Goal: Information Seeking & Learning: Find specific fact

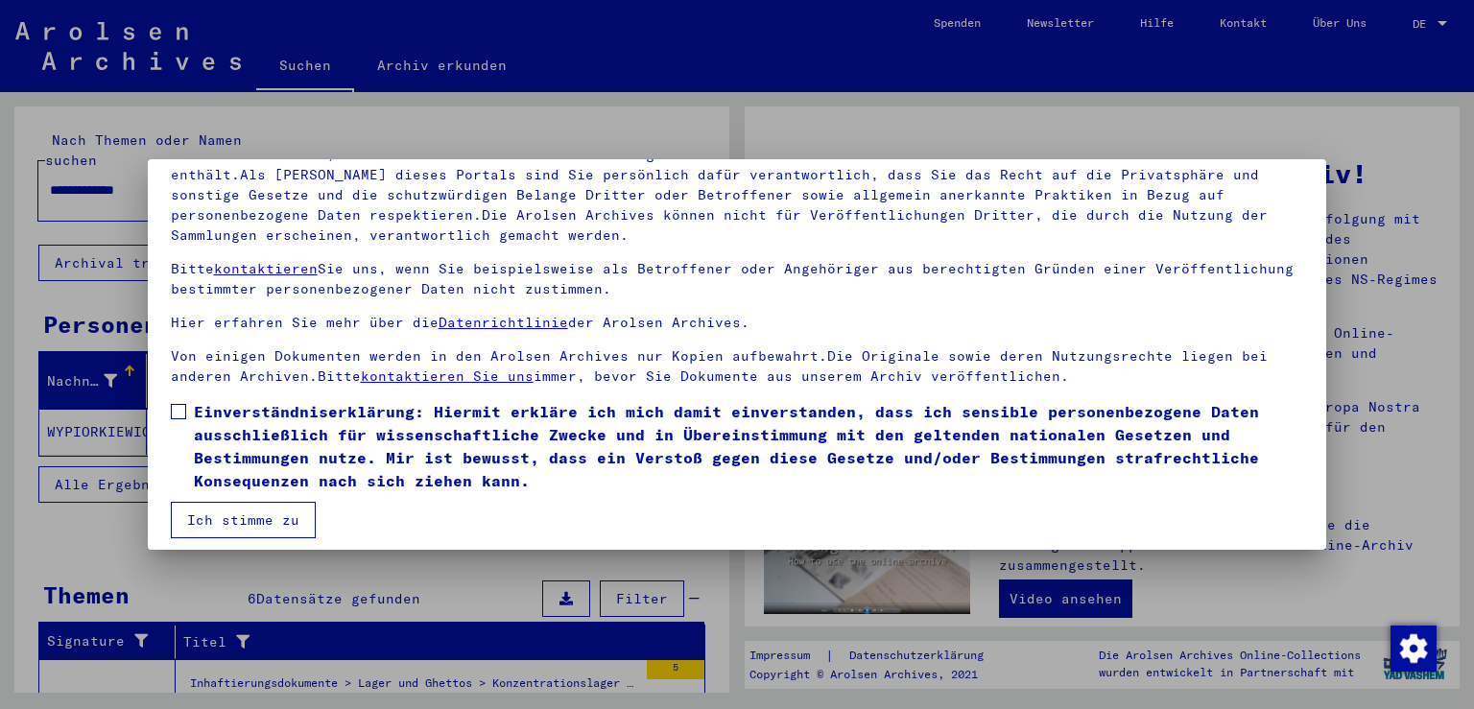
scroll to position [156, 0]
click at [169, 408] on mat-dialog-content "Unsere Nutzungsbedingungen wurden durch den Internationalen Ausschuss als obers…" at bounding box center [738, 307] width 1180 height 461
click at [179, 410] on span at bounding box center [178, 410] width 15 height 15
click at [219, 529] on button "Ich stimme zu" at bounding box center [243, 519] width 145 height 36
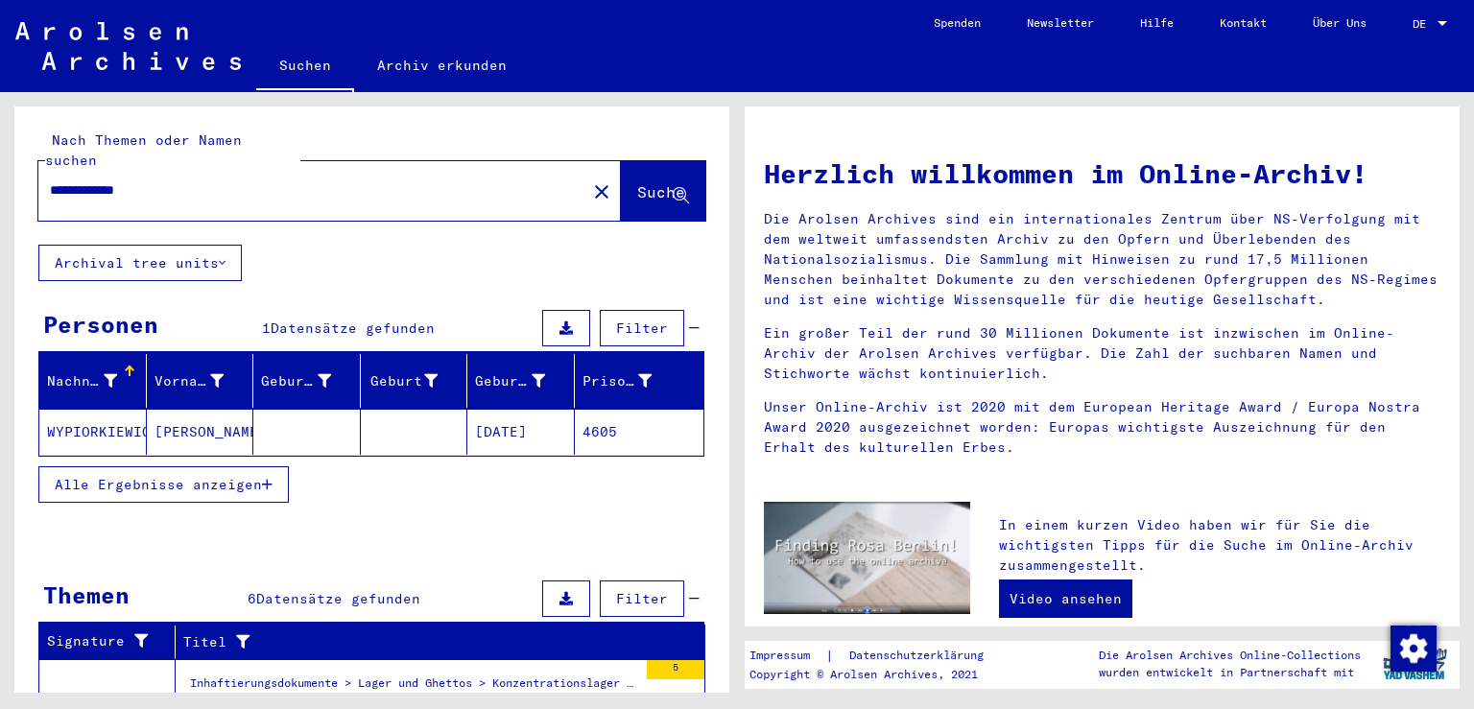
click at [206, 476] on span "Alle Ergebnisse anzeigen" at bounding box center [158, 484] width 207 height 17
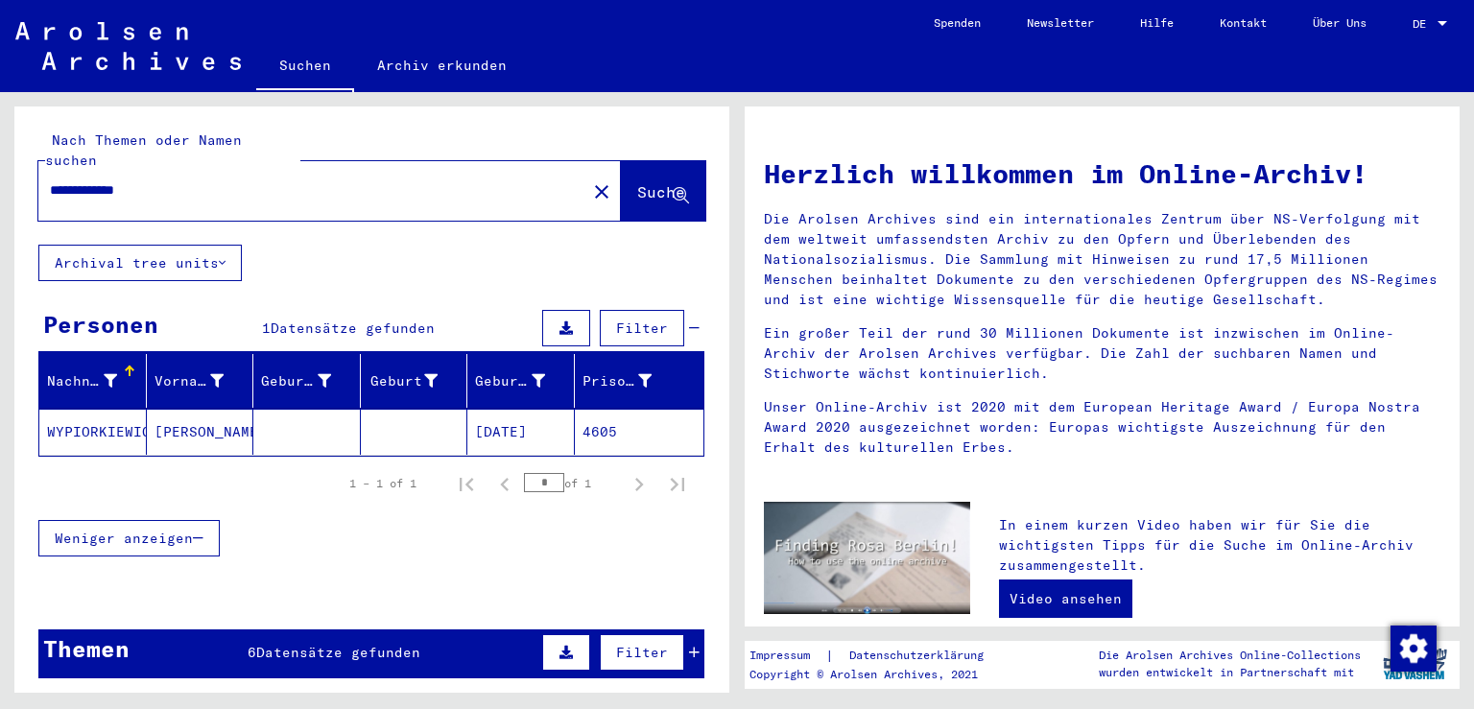
click at [128, 410] on mat-cell "WYPIORKIEWICZ" at bounding box center [93, 432] width 108 height 46
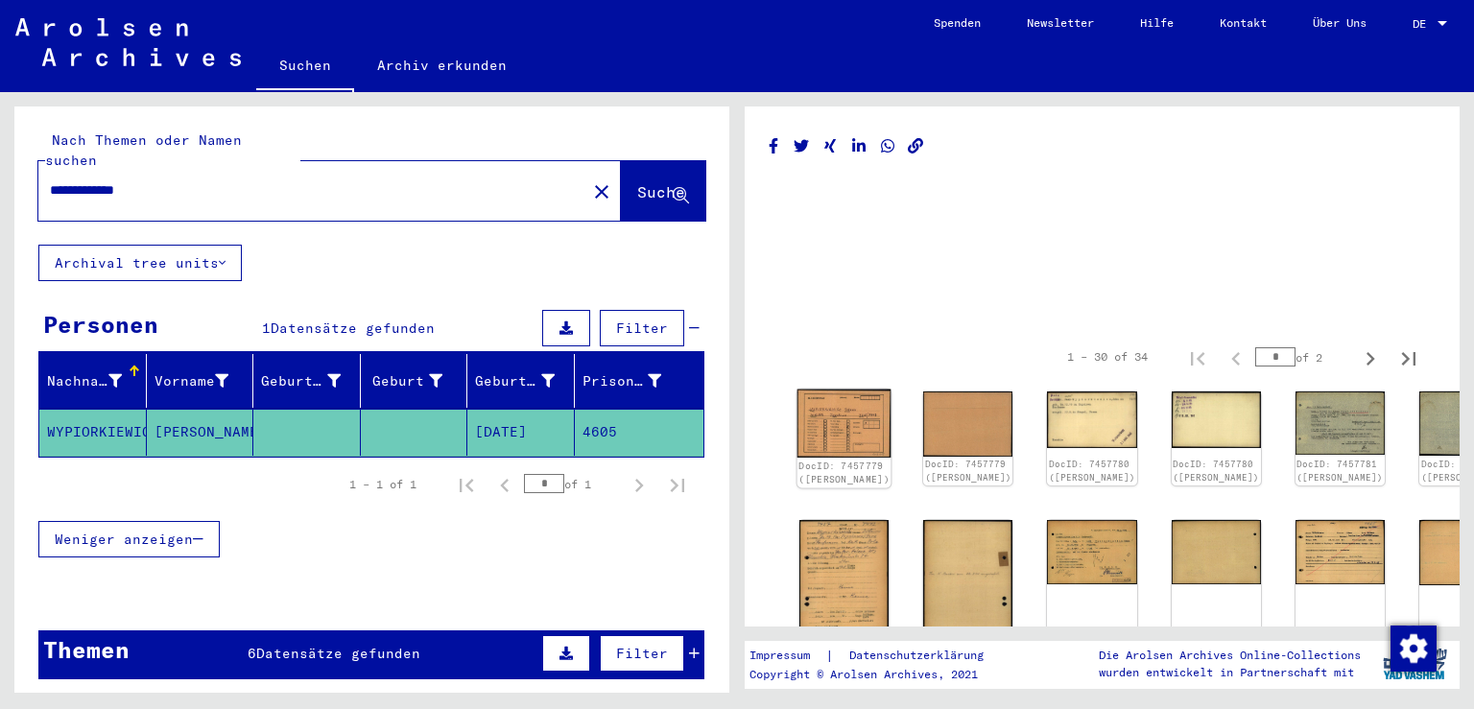
click at [823, 413] on img at bounding box center [845, 424] width 94 height 68
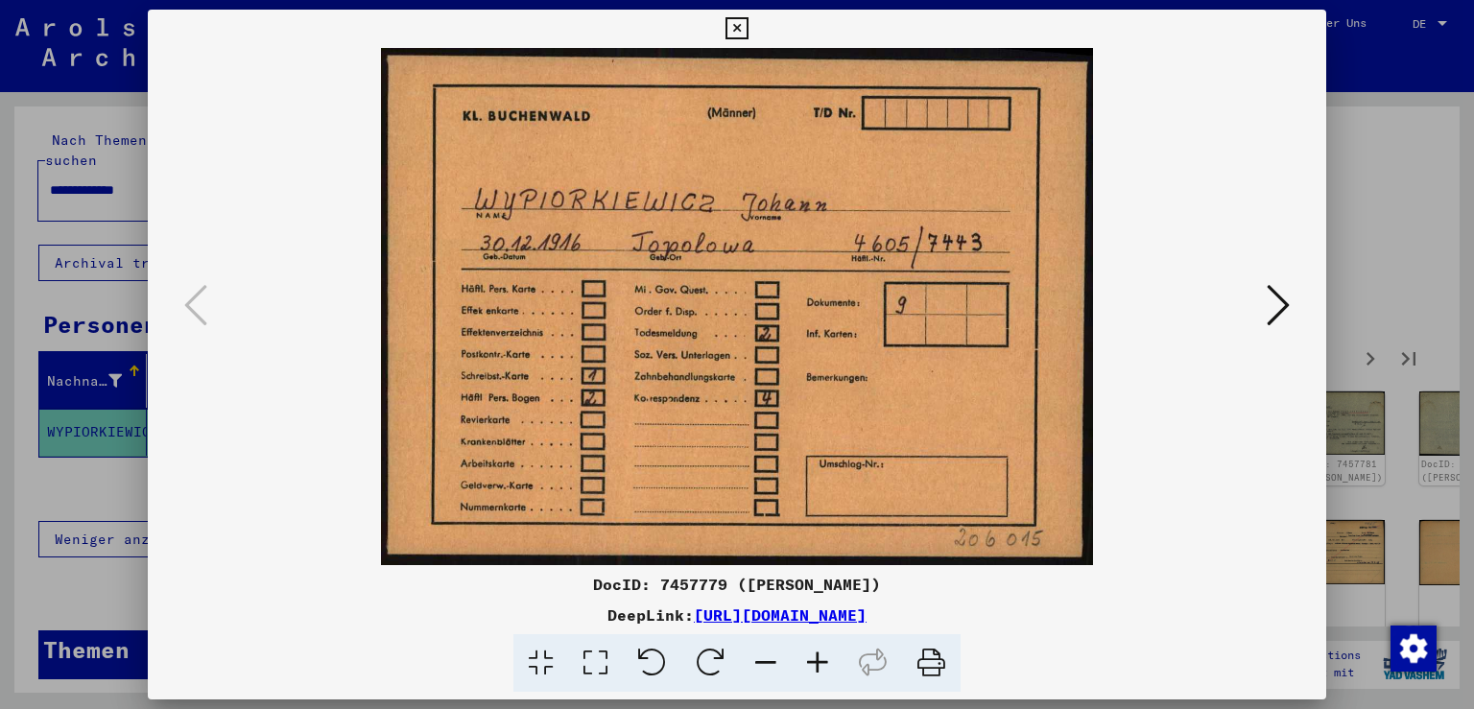
click at [1286, 303] on icon at bounding box center [1278, 305] width 23 height 46
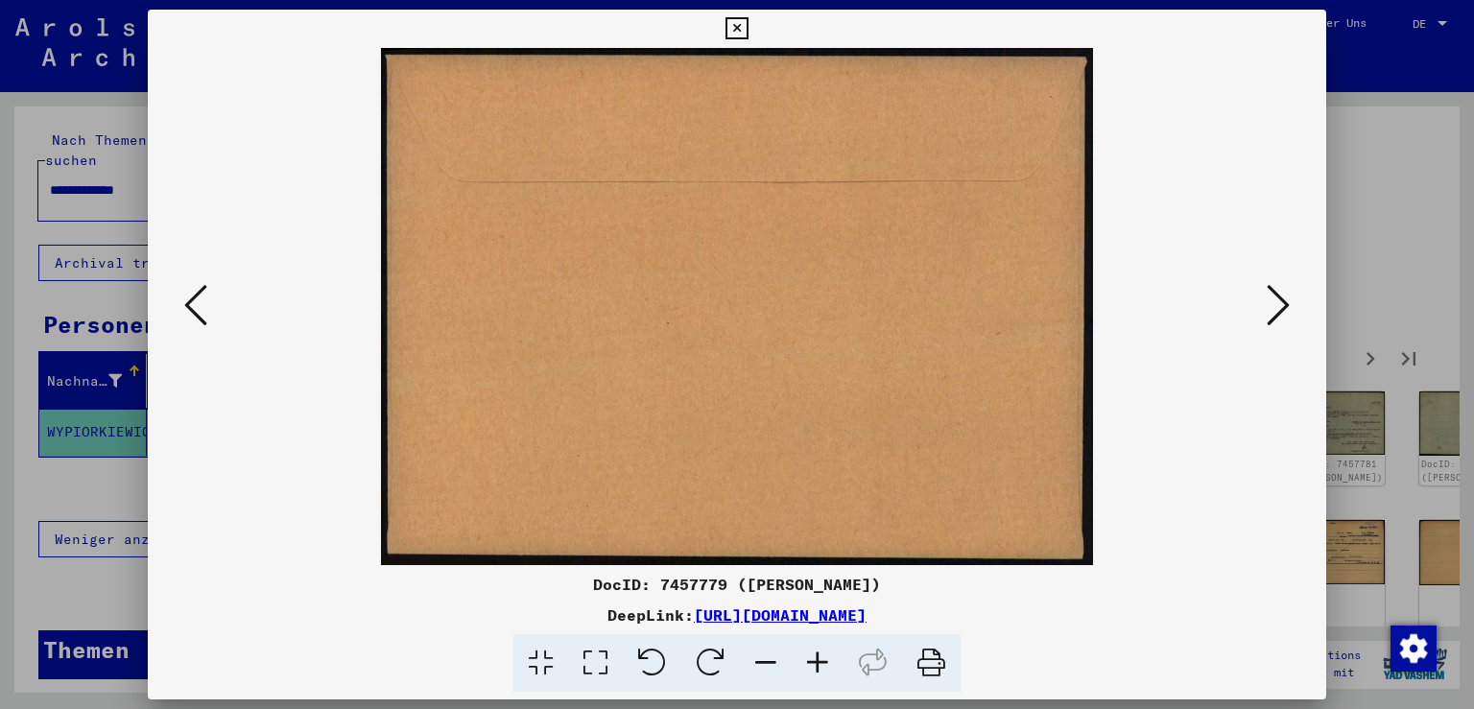
click at [1286, 303] on icon at bounding box center [1278, 305] width 23 height 46
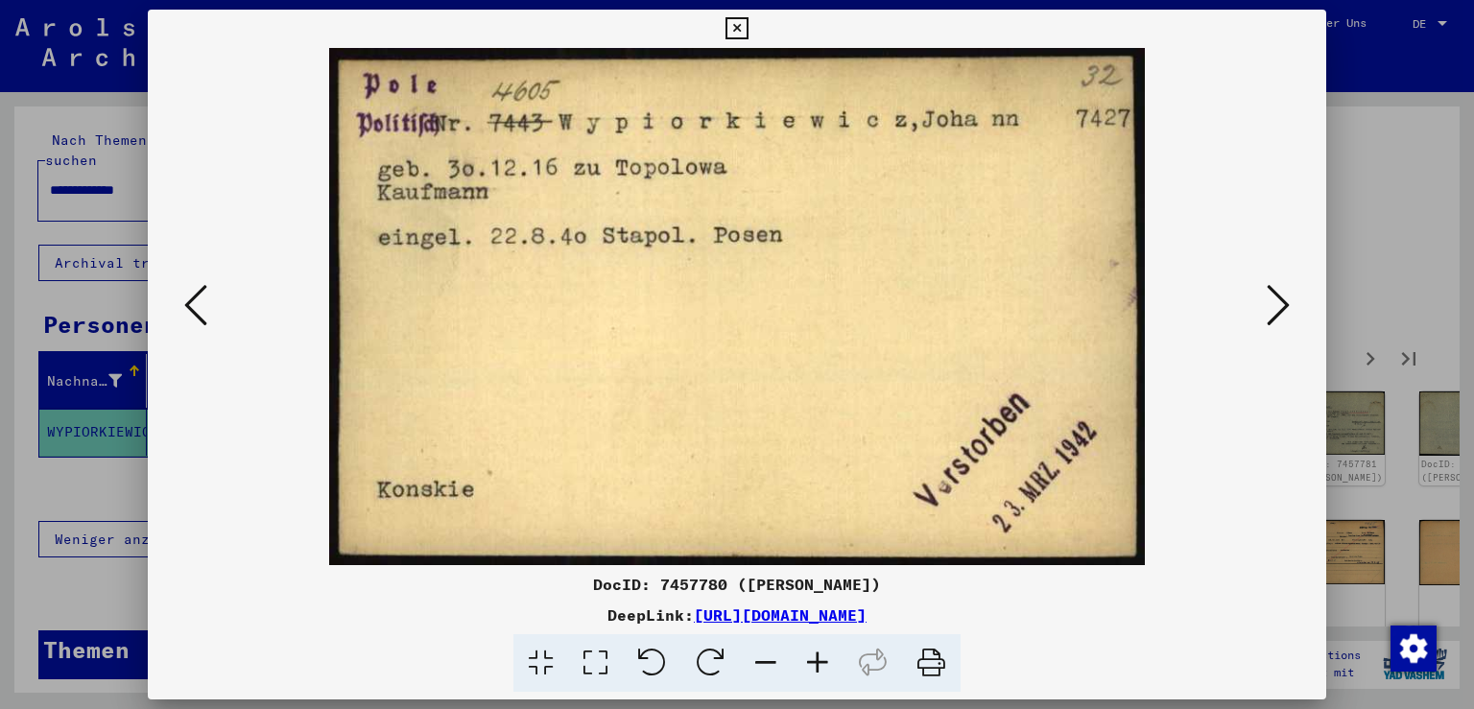
click at [1286, 303] on icon at bounding box center [1278, 305] width 23 height 46
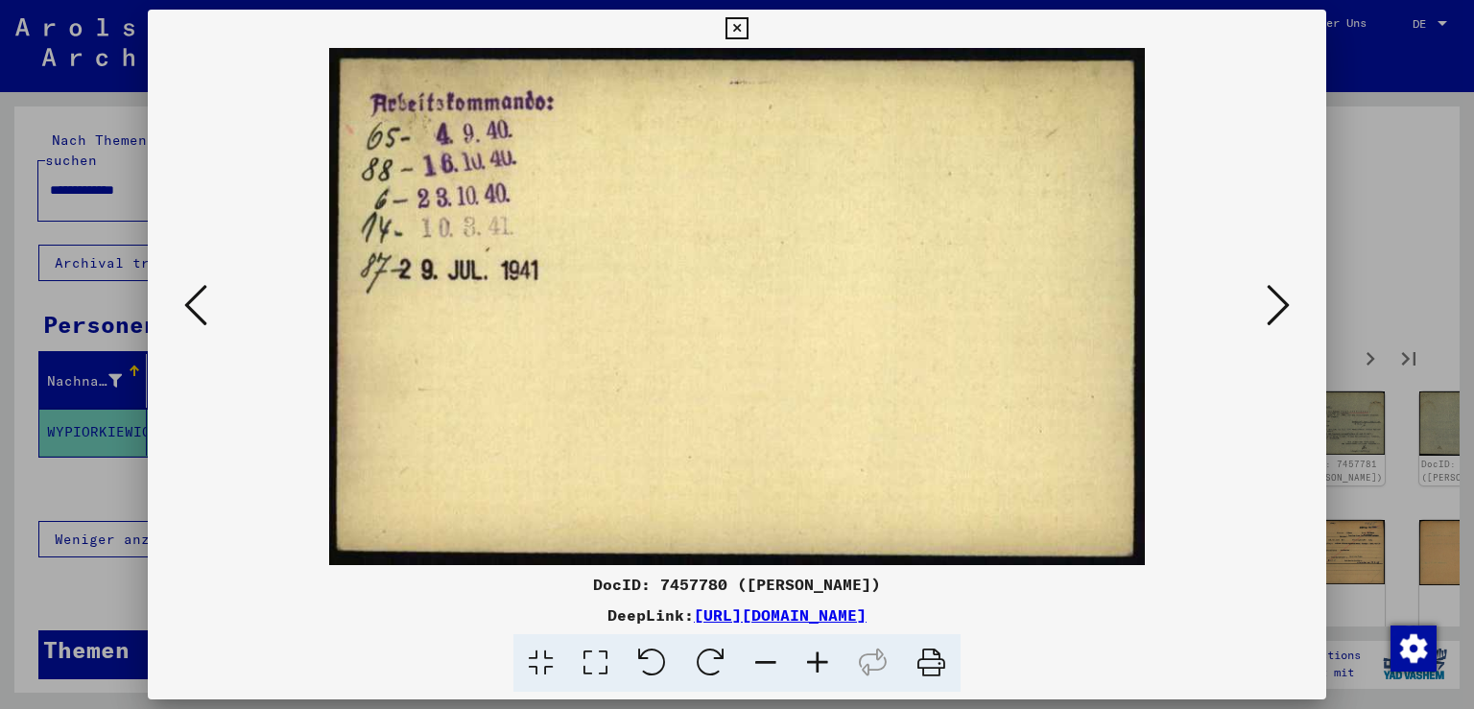
click at [1286, 303] on icon at bounding box center [1278, 305] width 23 height 46
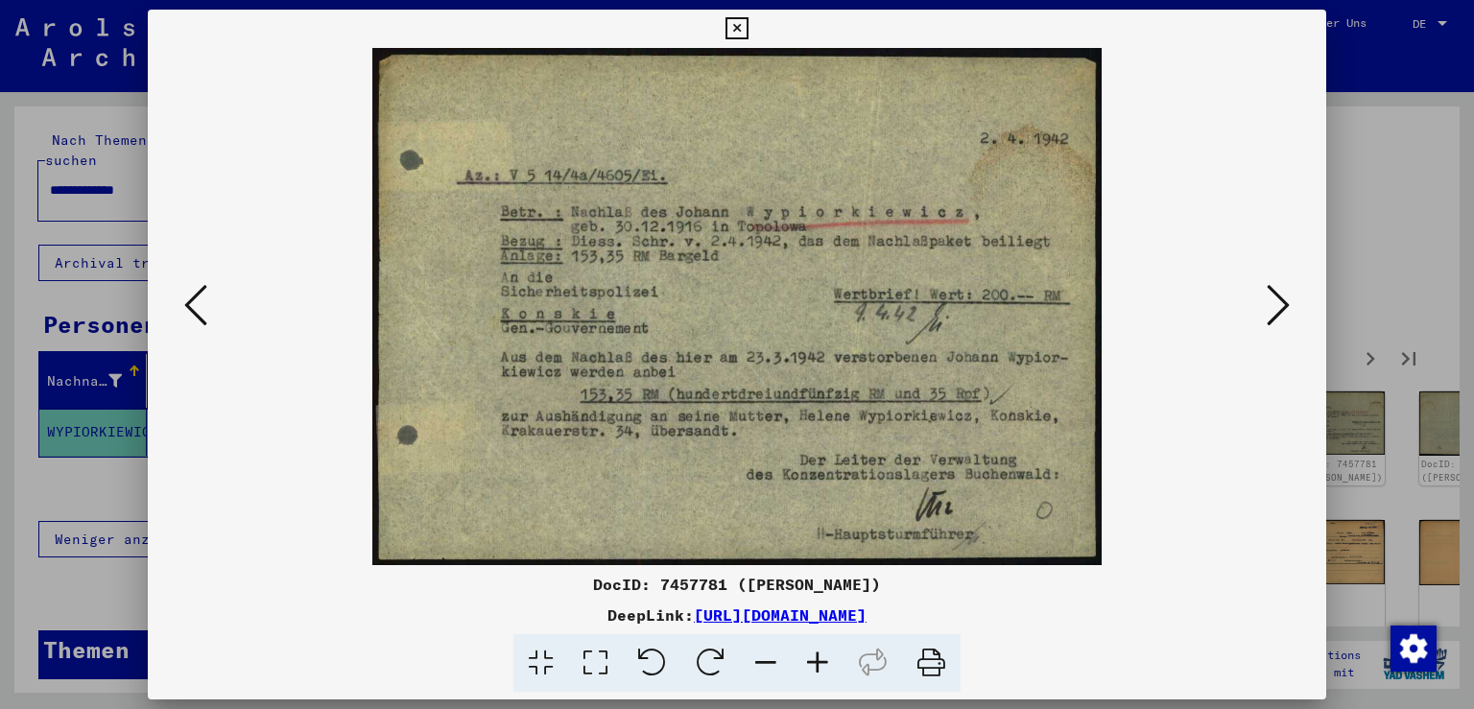
click at [1286, 303] on icon at bounding box center [1278, 305] width 23 height 46
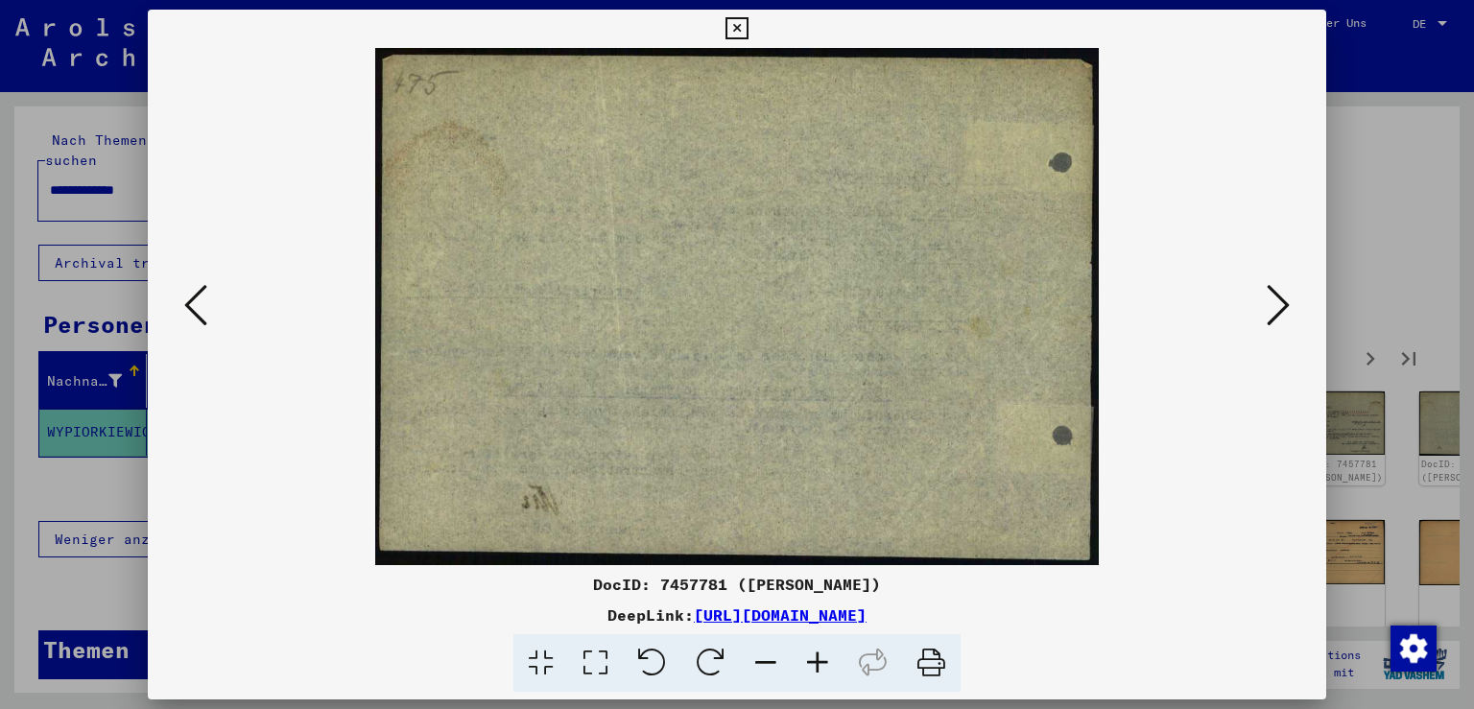
click at [1286, 303] on icon at bounding box center [1278, 305] width 23 height 46
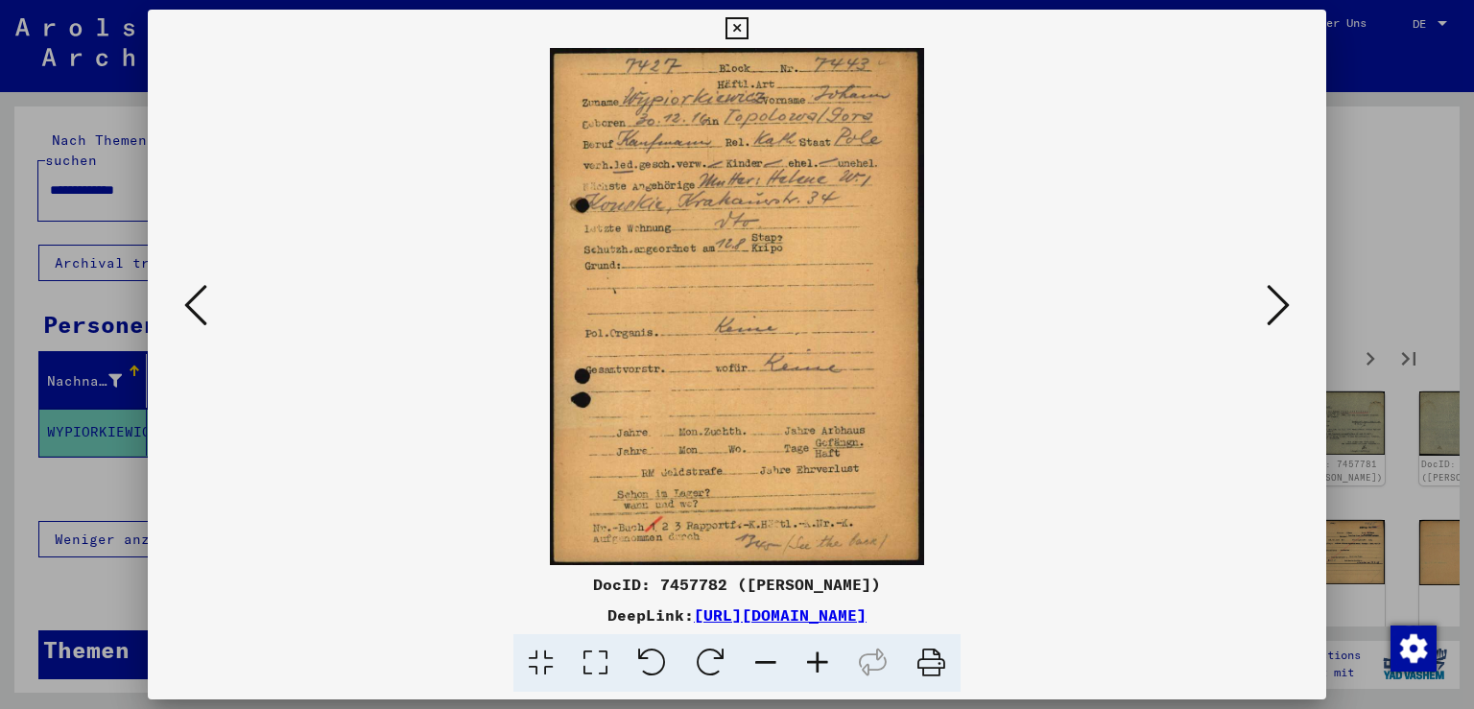
click at [1290, 304] on icon at bounding box center [1278, 305] width 23 height 46
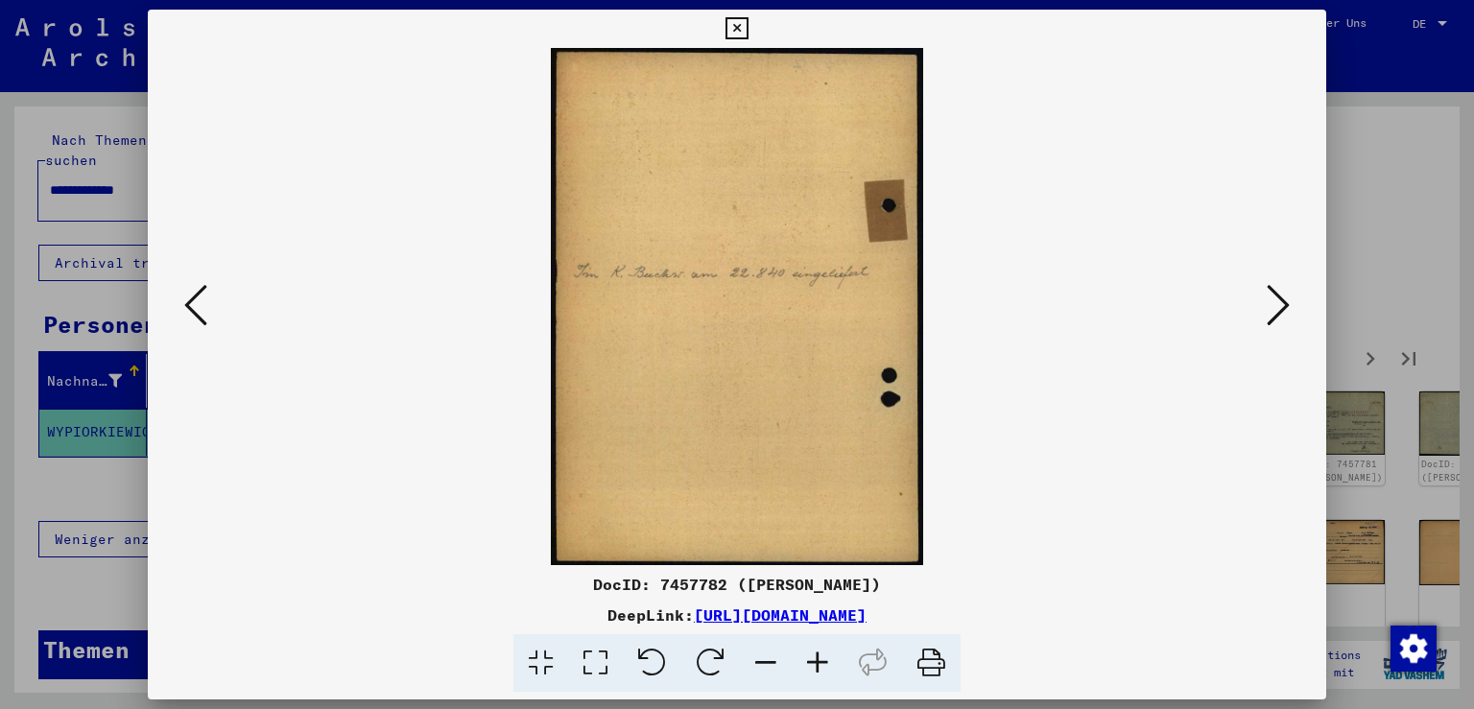
click at [1290, 304] on icon at bounding box center [1278, 305] width 23 height 46
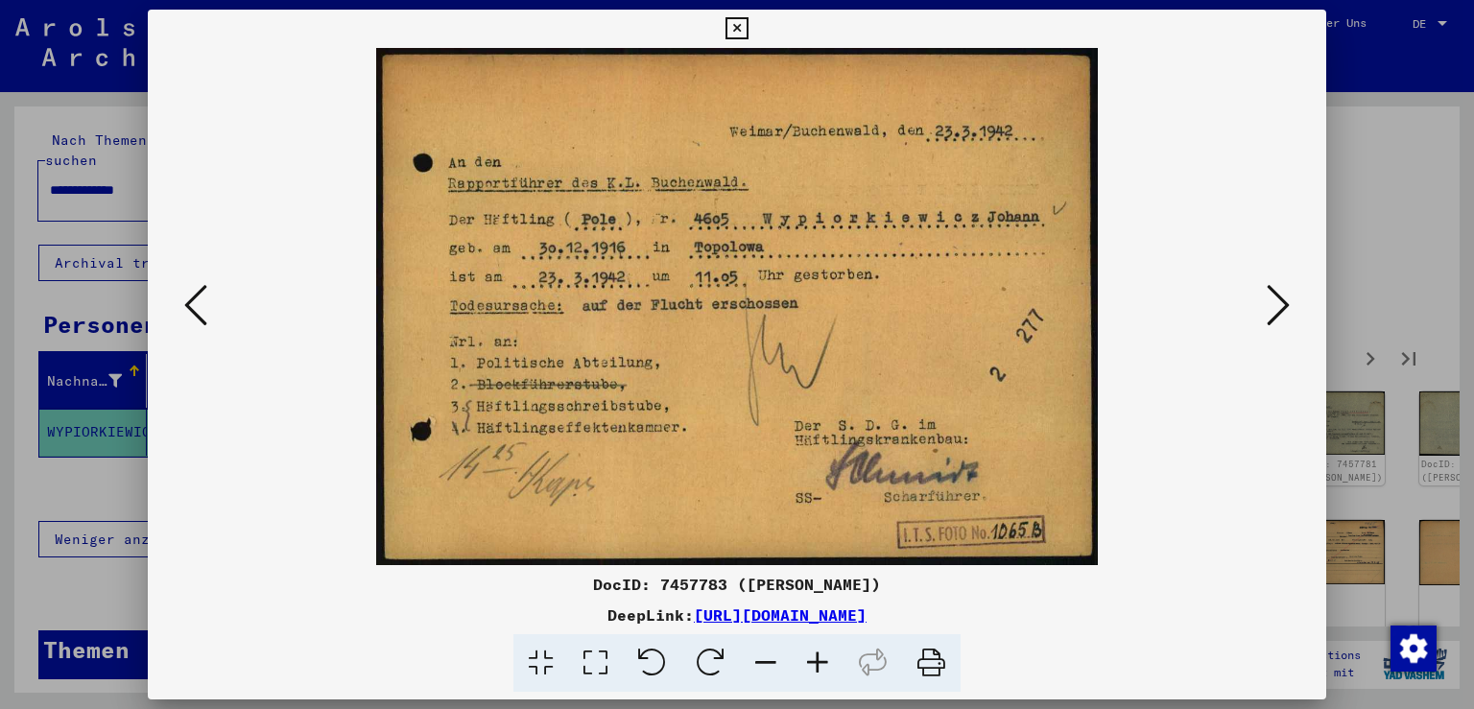
click at [1290, 304] on icon at bounding box center [1278, 305] width 23 height 46
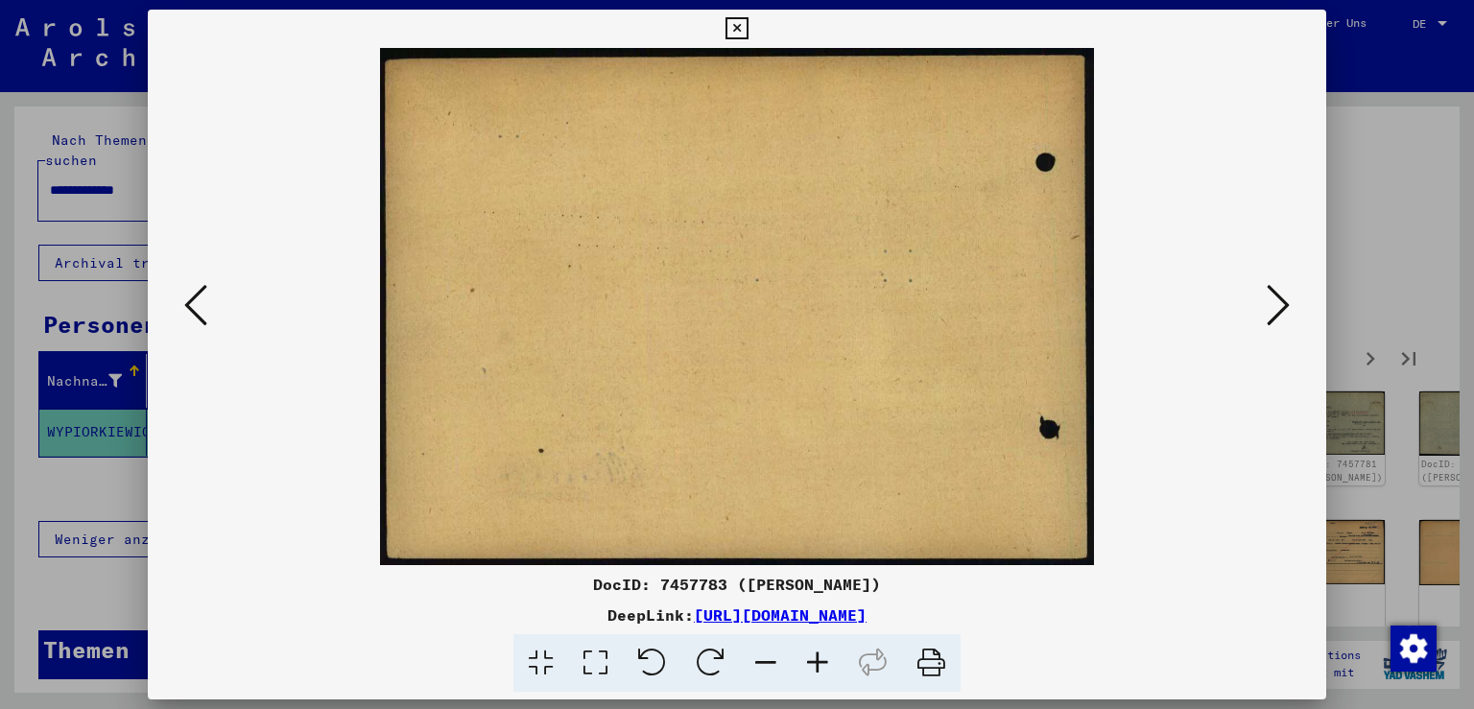
click at [1290, 304] on icon at bounding box center [1278, 305] width 23 height 46
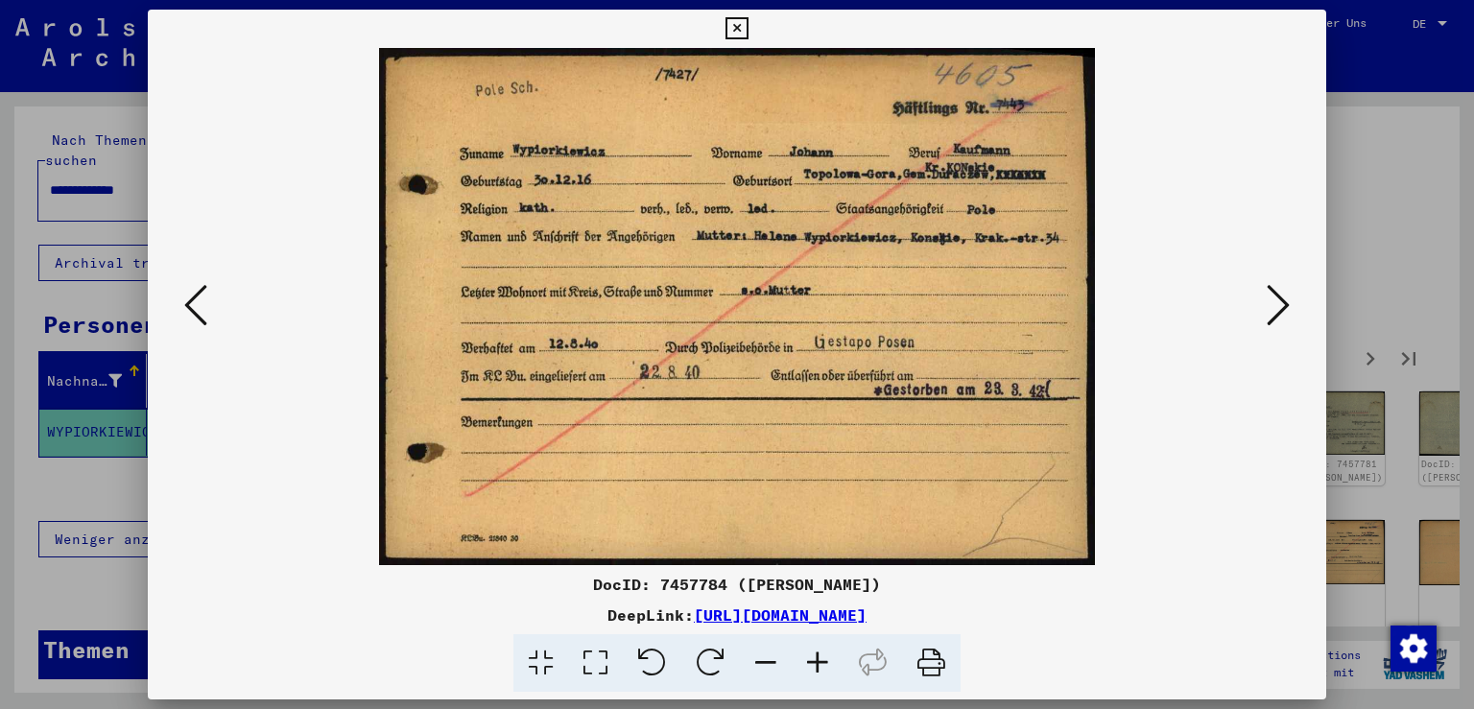
click at [1290, 304] on icon at bounding box center [1278, 305] width 23 height 46
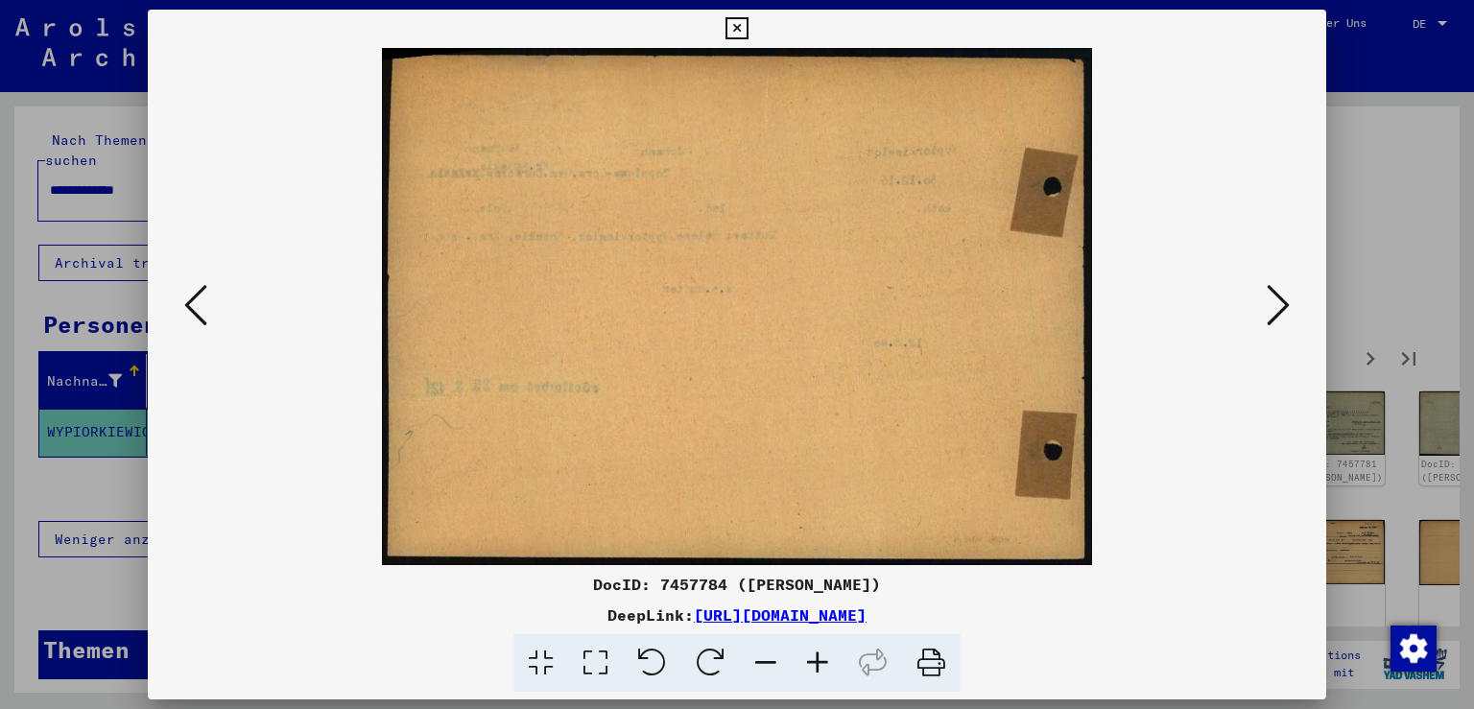
click at [1290, 304] on icon at bounding box center [1278, 305] width 23 height 46
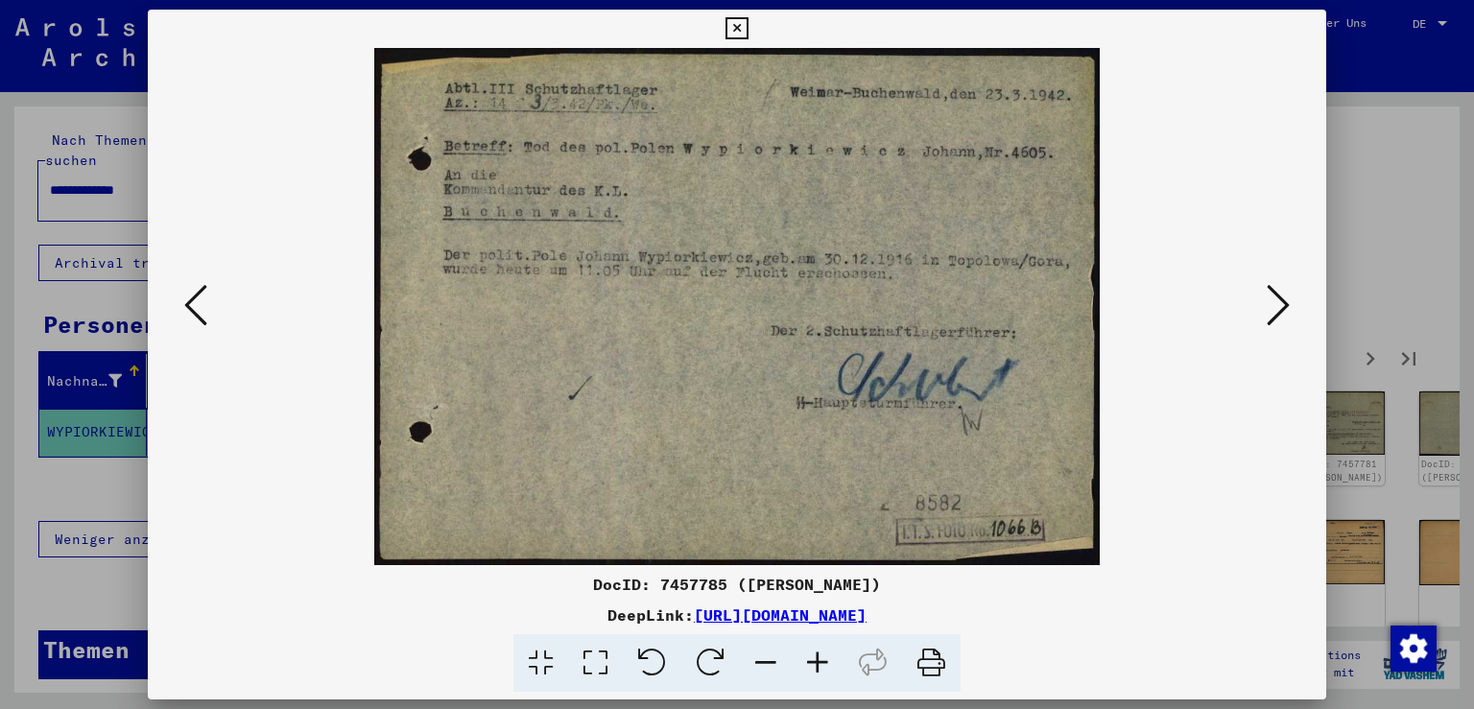
click at [1290, 304] on icon at bounding box center [1278, 305] width 23 height 46
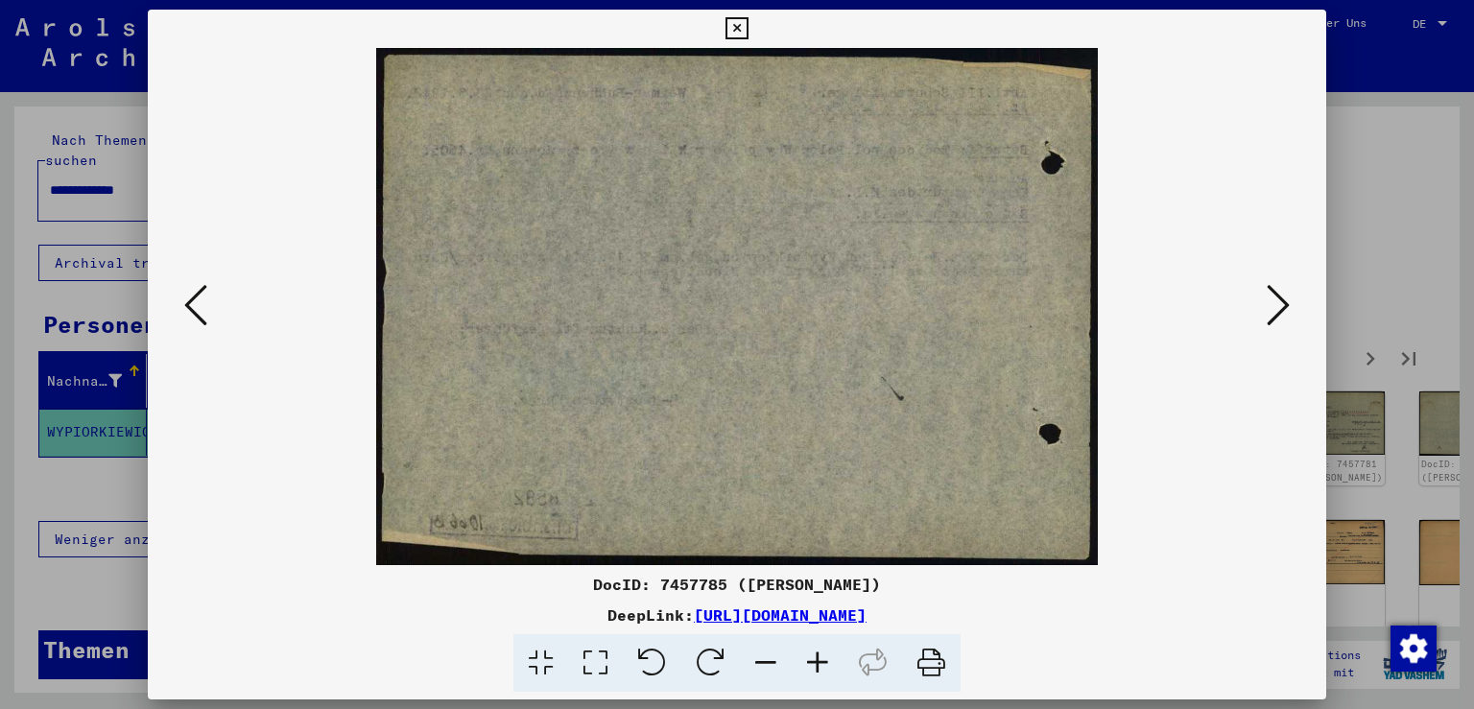
click at [1290, 304] on icon at bounding box center [1278, 305] width 23 height 46
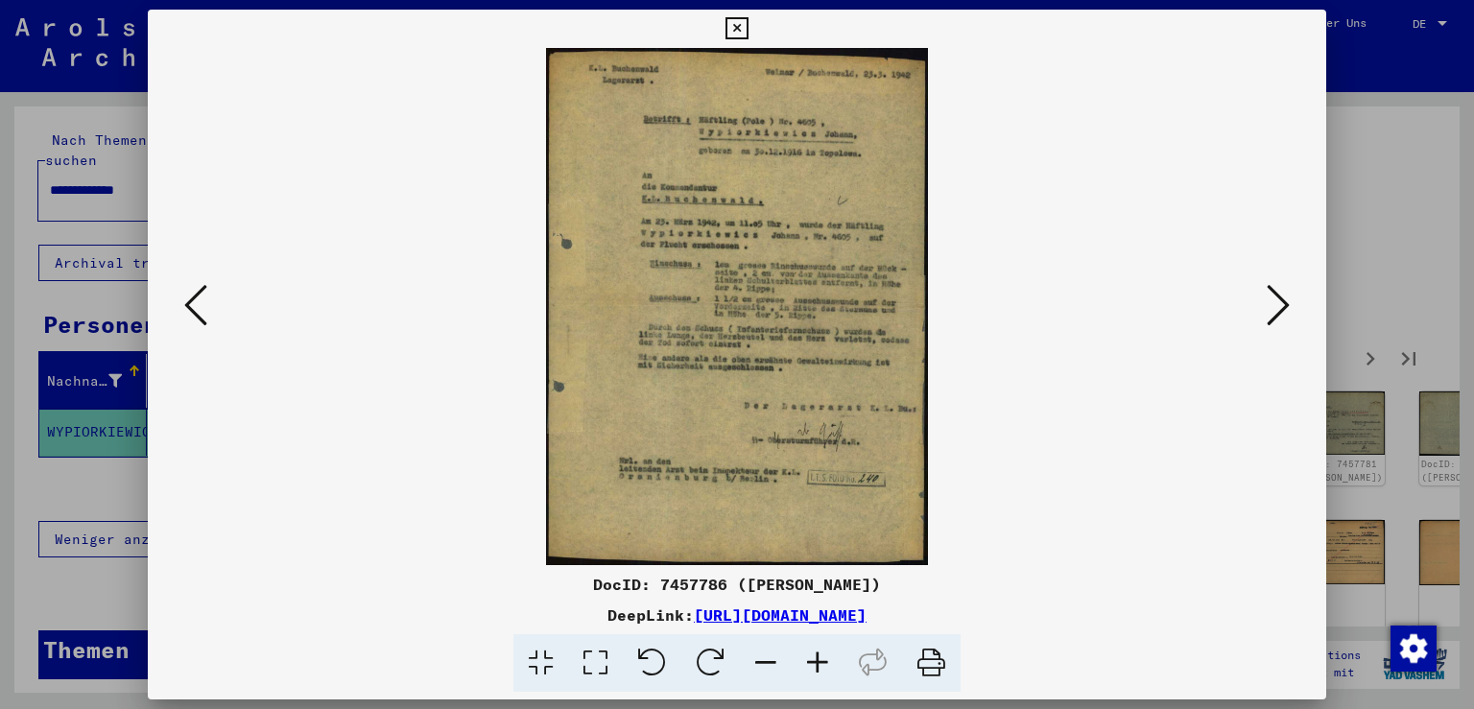
click at [825, 658] on icon at bounding box center [818, 663] width 52 height 59
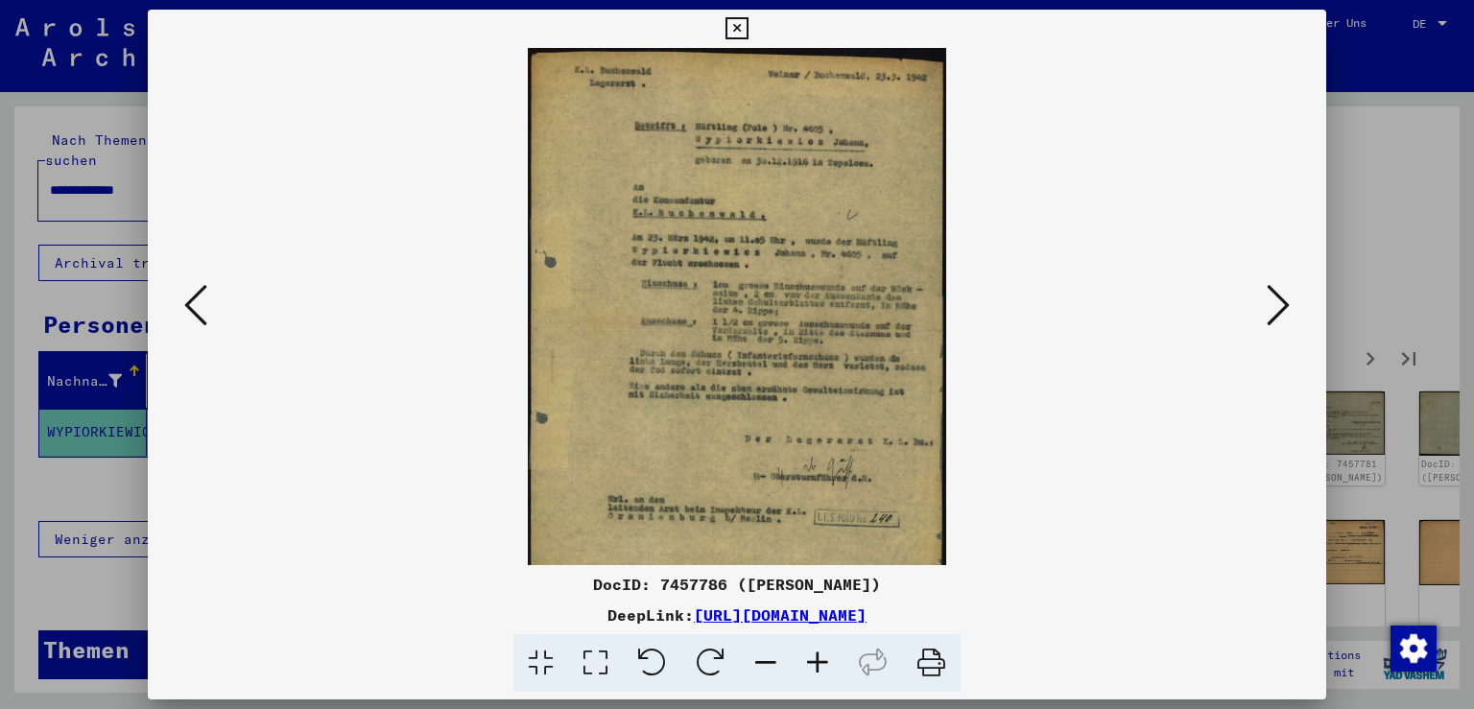
click at [825, 658] on icon at bounding box center [818, 663] width 52 height 59
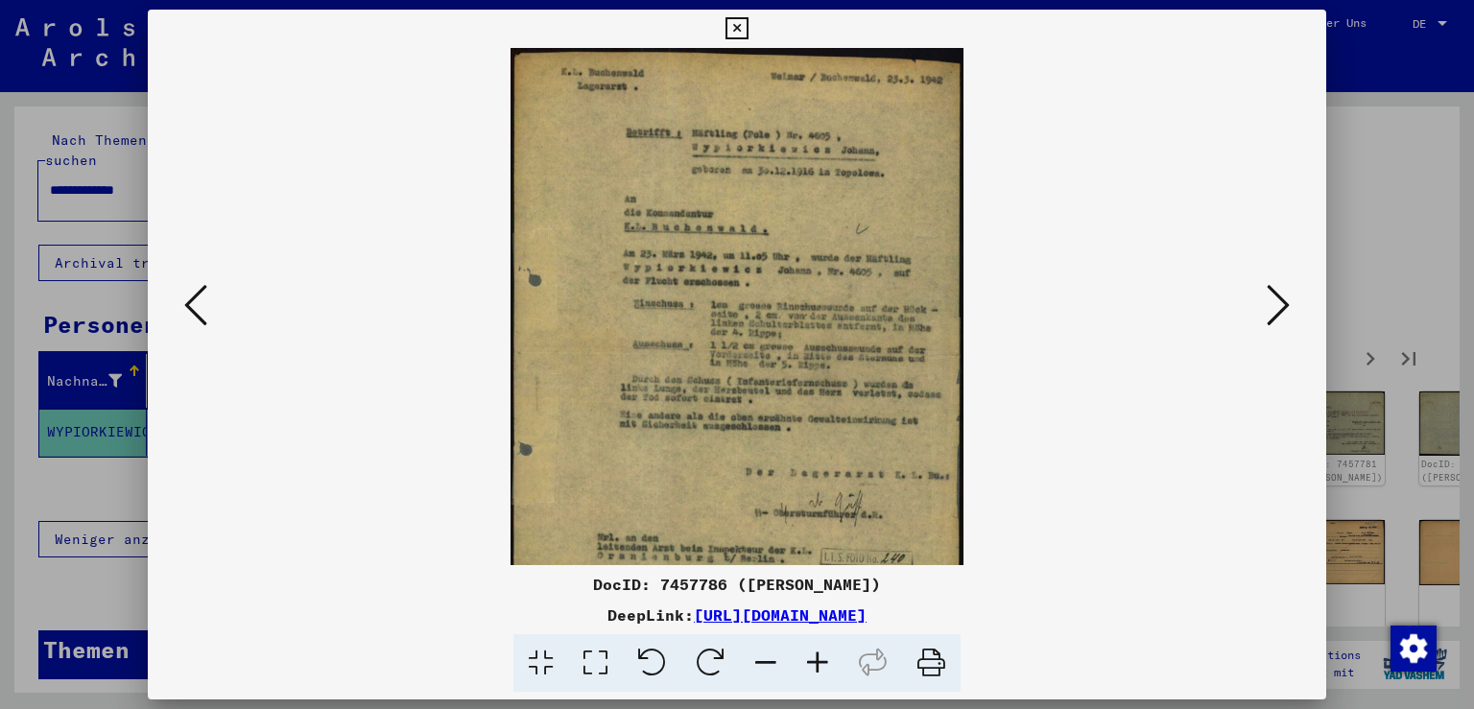
click at [825, 658] on icon at bounding box center [818, 663] width 52 height 59
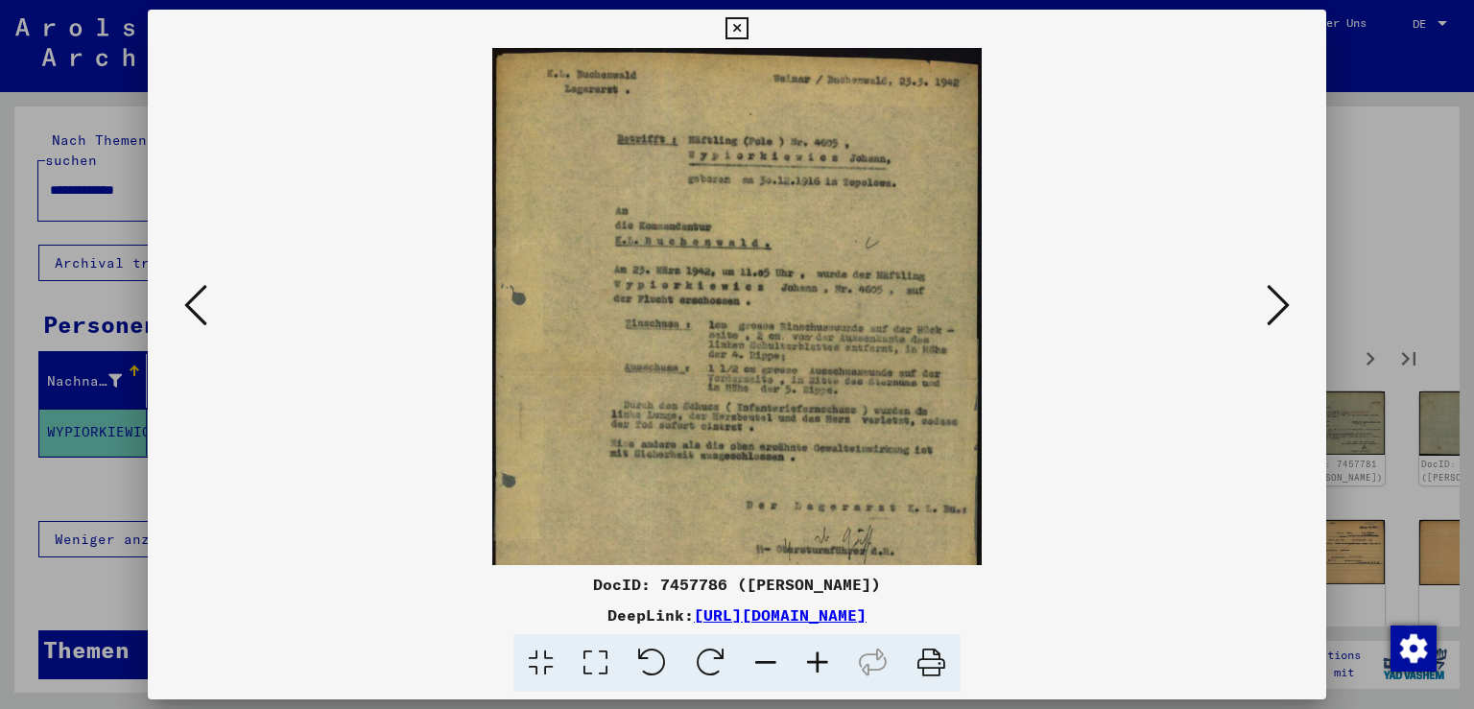
click at [825, 658] on icon at bounding box center [818, 663] width 52 height 59
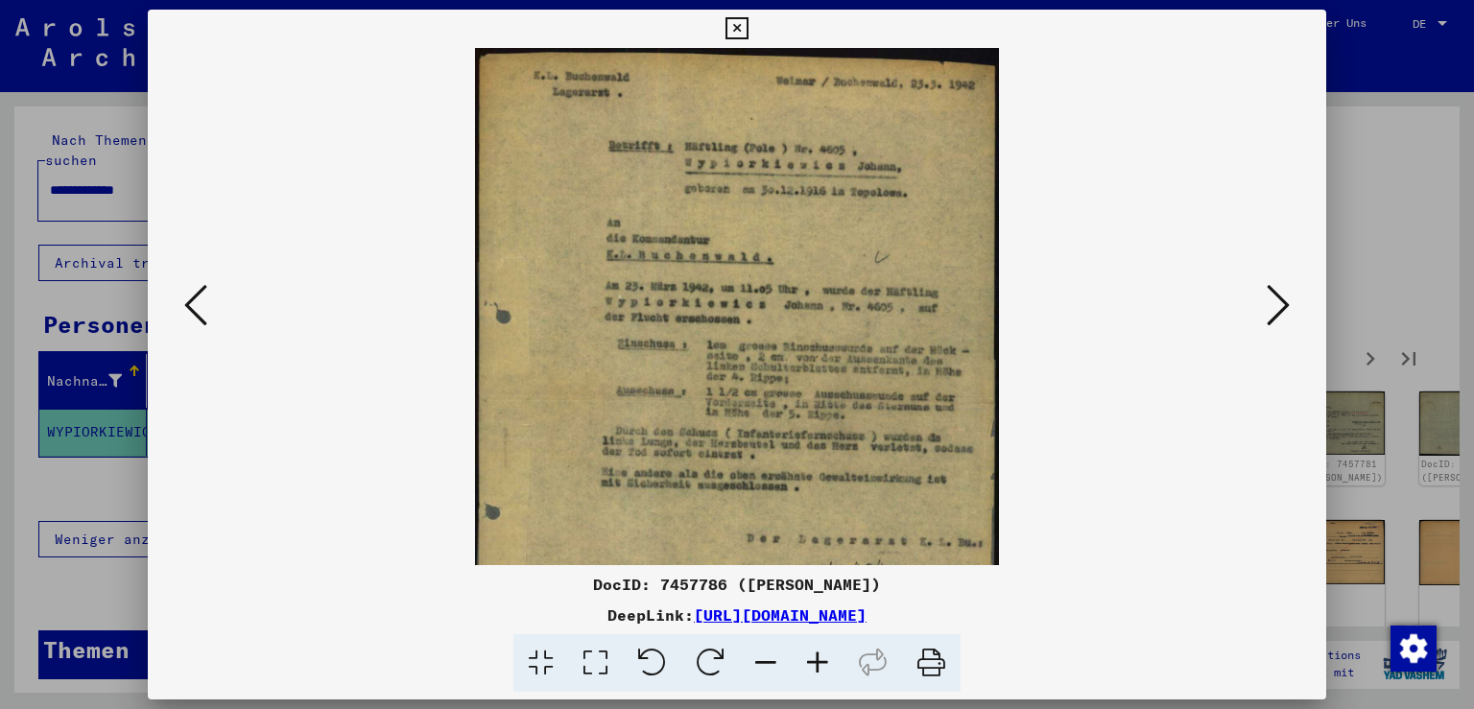
click at [825, 658] on icon at bounding box center [818, 663] width 52 height 59
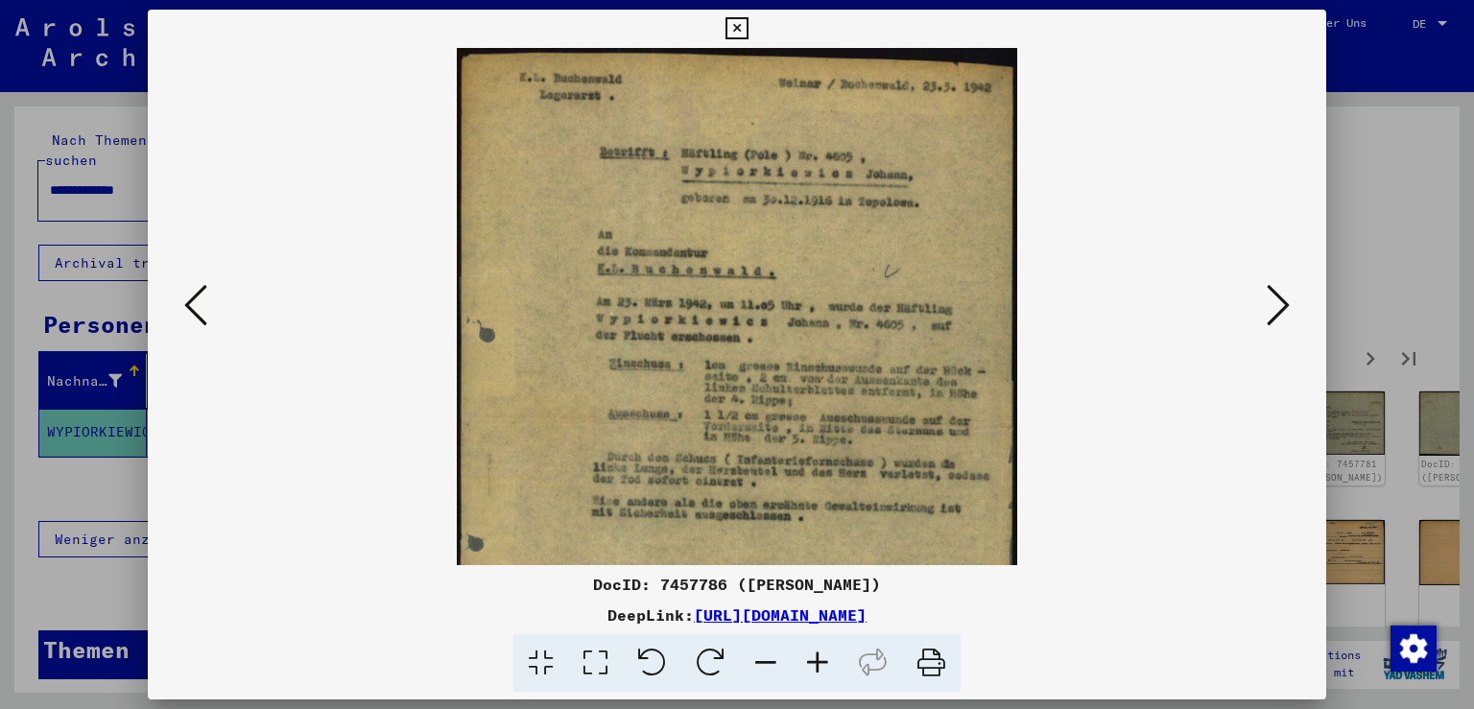
click at [1278, 298] on icon at bounding box center [1278, 305] width 23 height 46
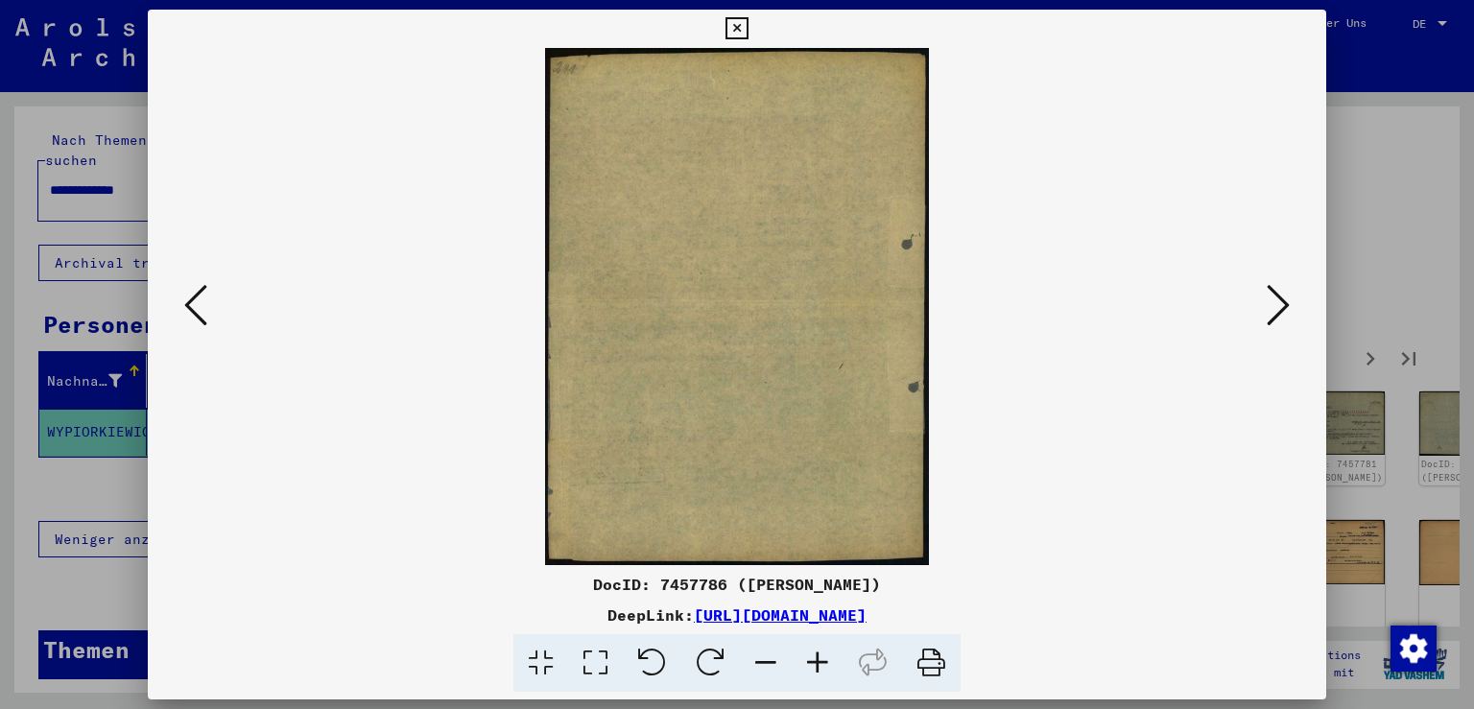
click at [1278, 298] on icon at bounding box center [1278, 305] width 23 height 46
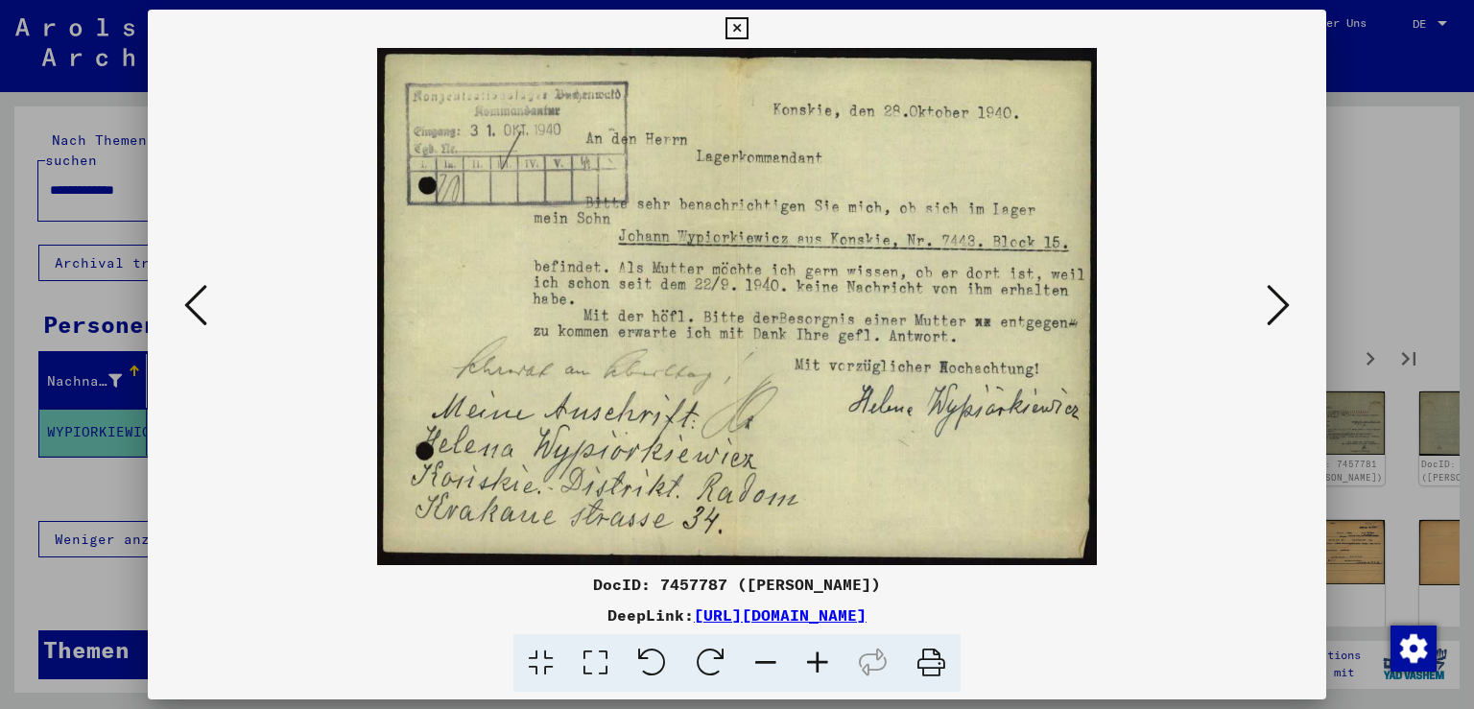
click at [1278, 298] on icon at bounding box center [1278, 305] width 23 height 46
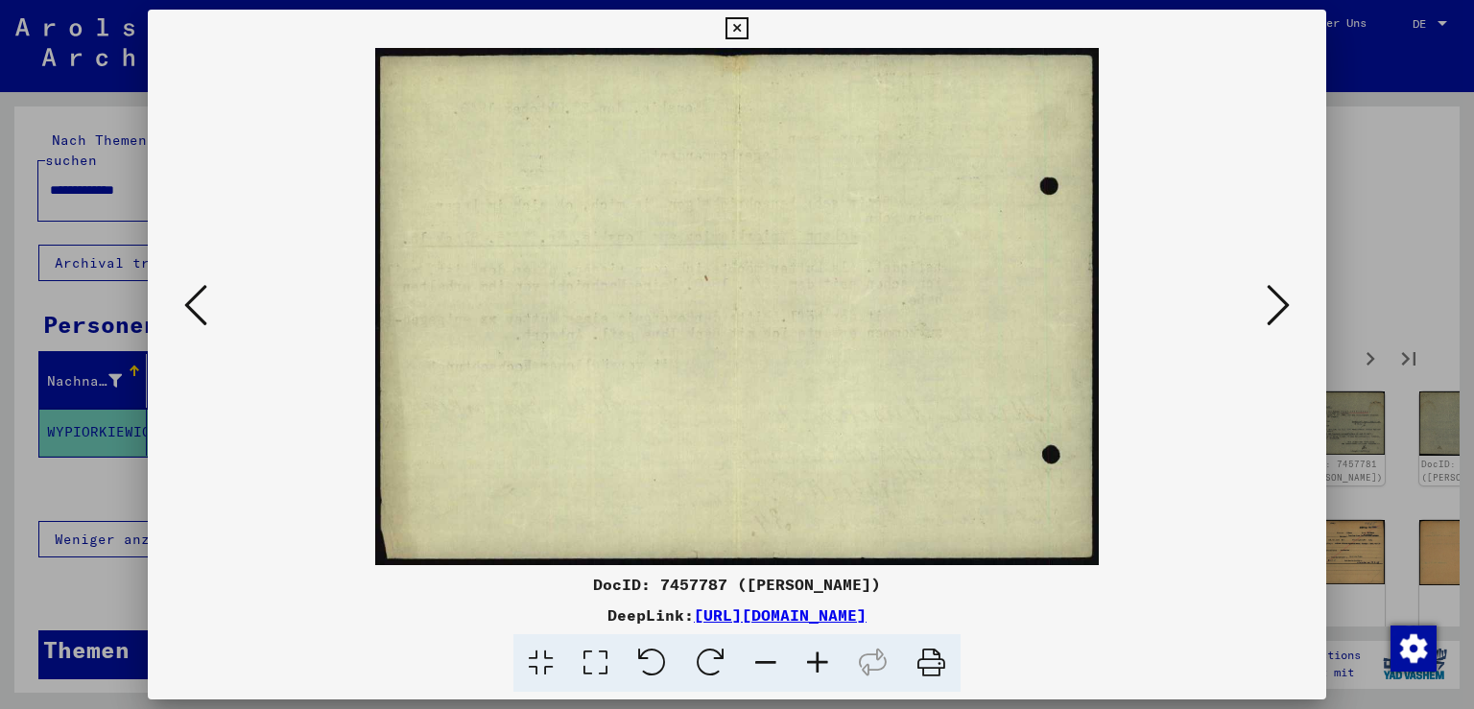
click at [1278, 298] on icon at bounding box center [1278, 305] width 23 height 46
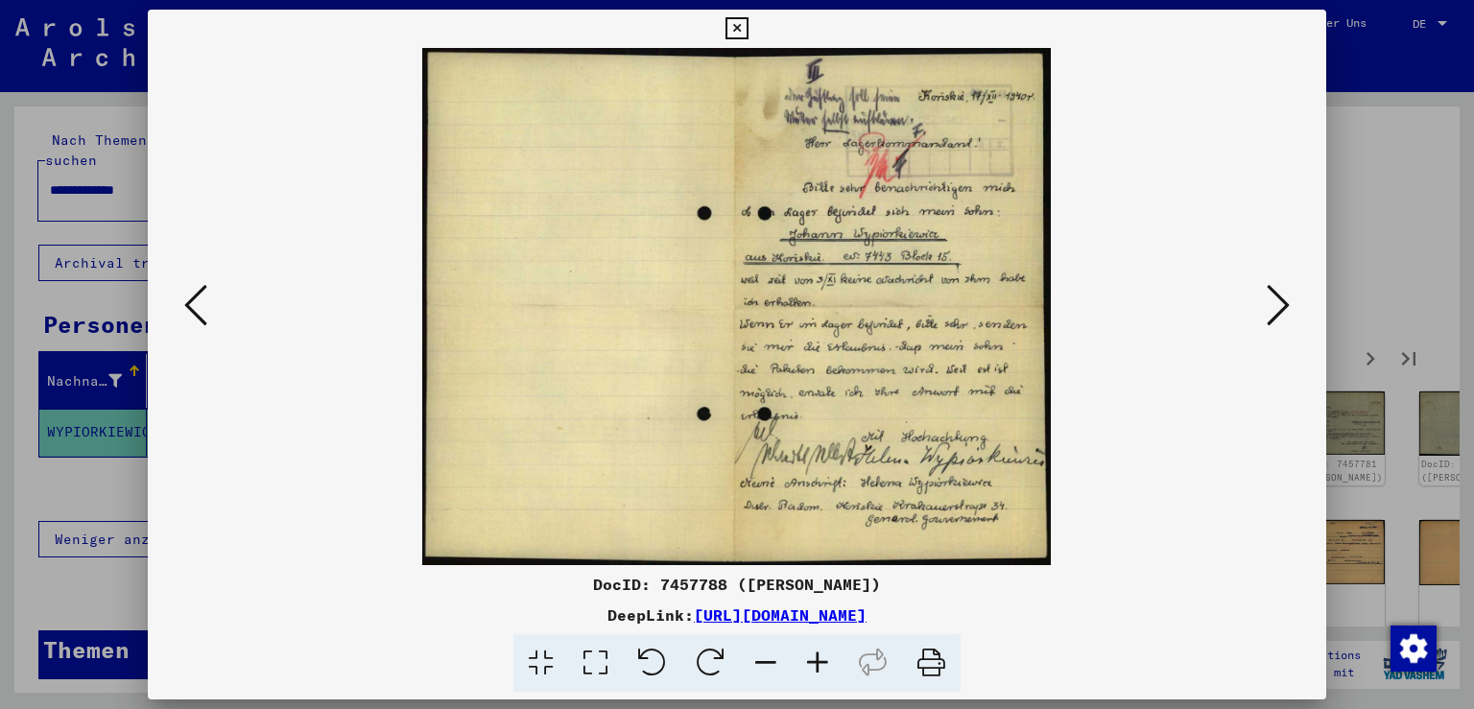
click at [1278, 298] on icon at bounding box center [1278, 305] width 23 height 46
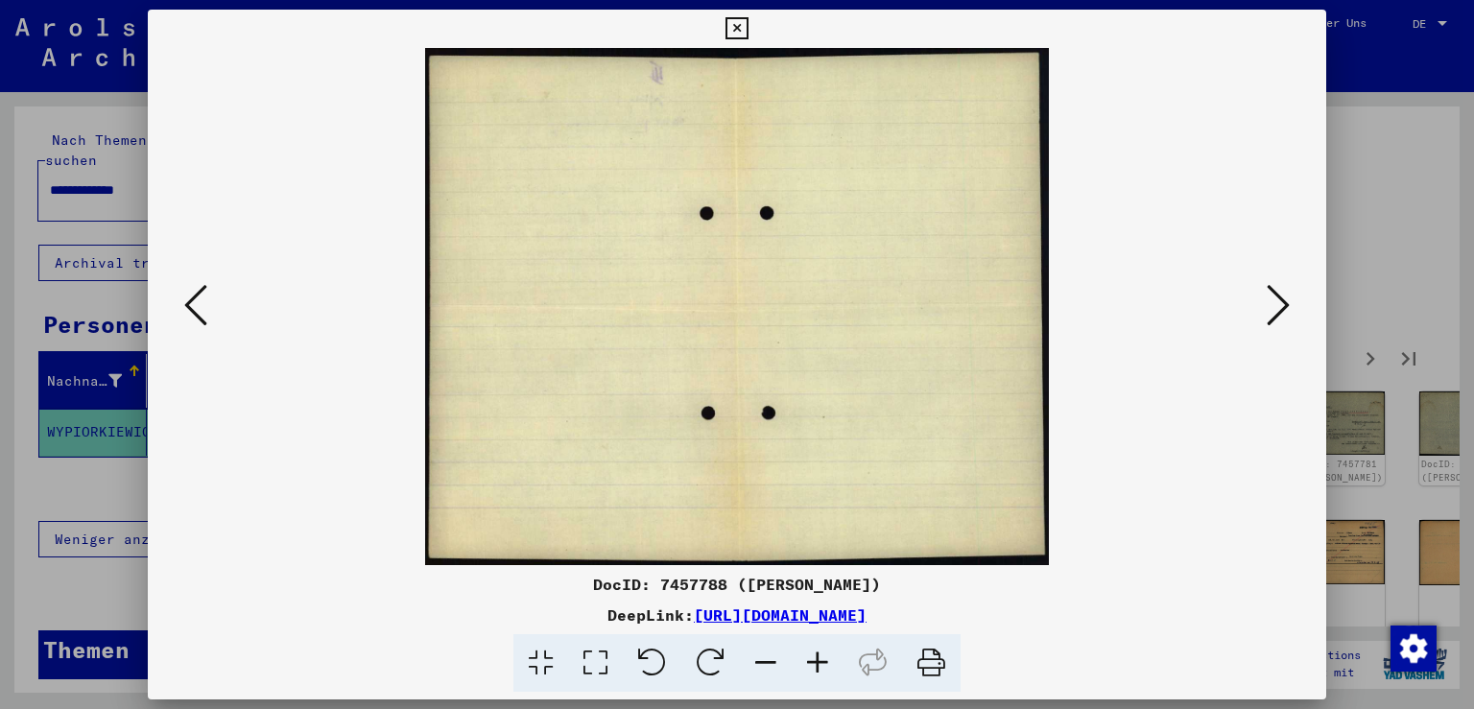
click at [1278, 298] on icon at bounding box center [1278, 305] width 23 height 46
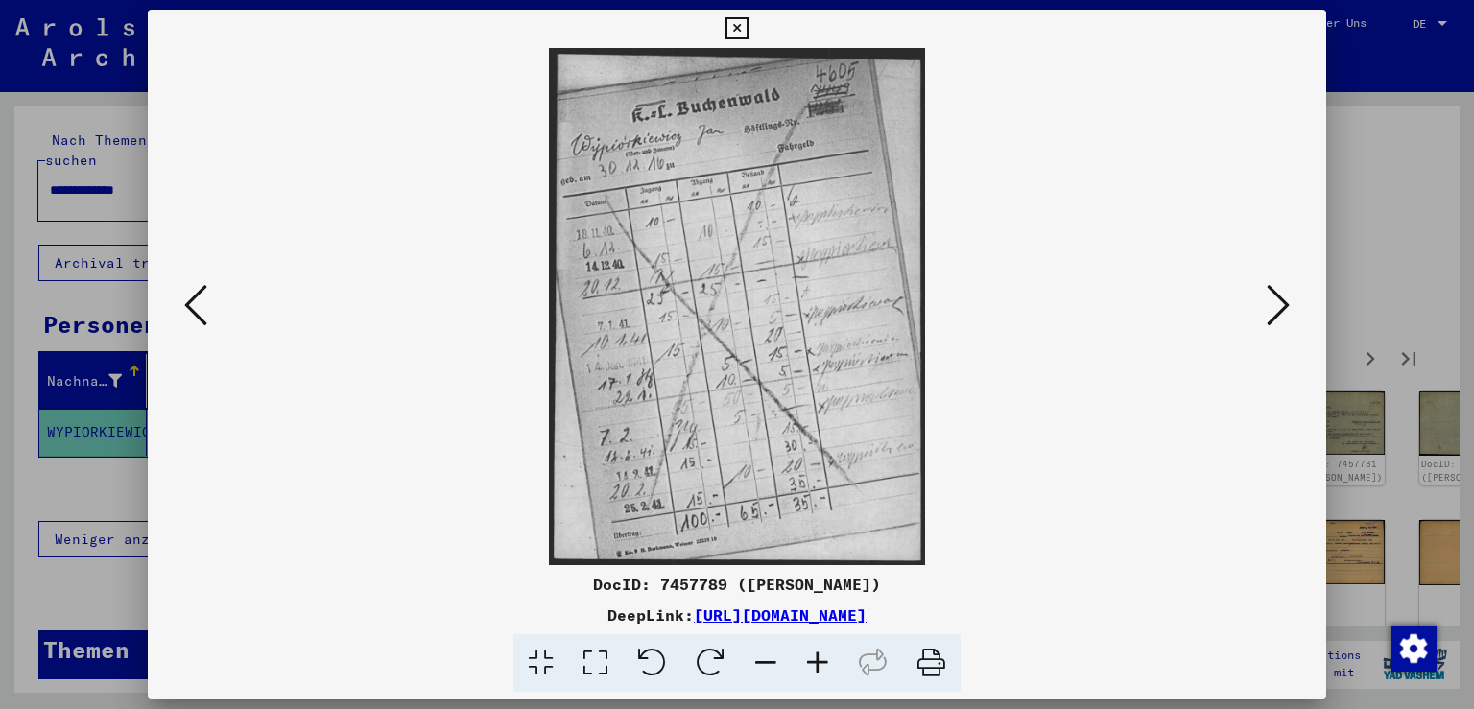
click at [1278, 298] on icon at bounding box center [1278, 305] width 23 height 46
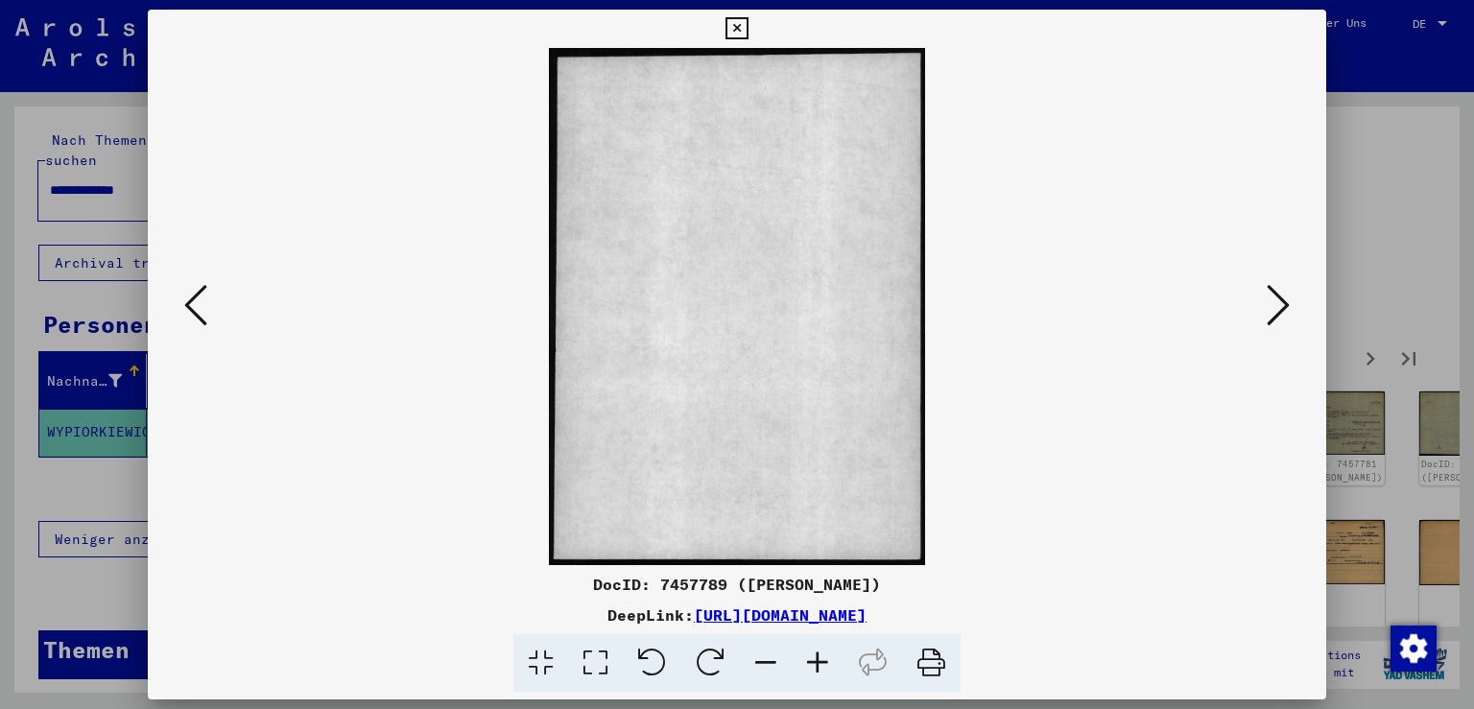
click at [1278, 298] on icon at bounding box center [1278, 305] width 23 height 46
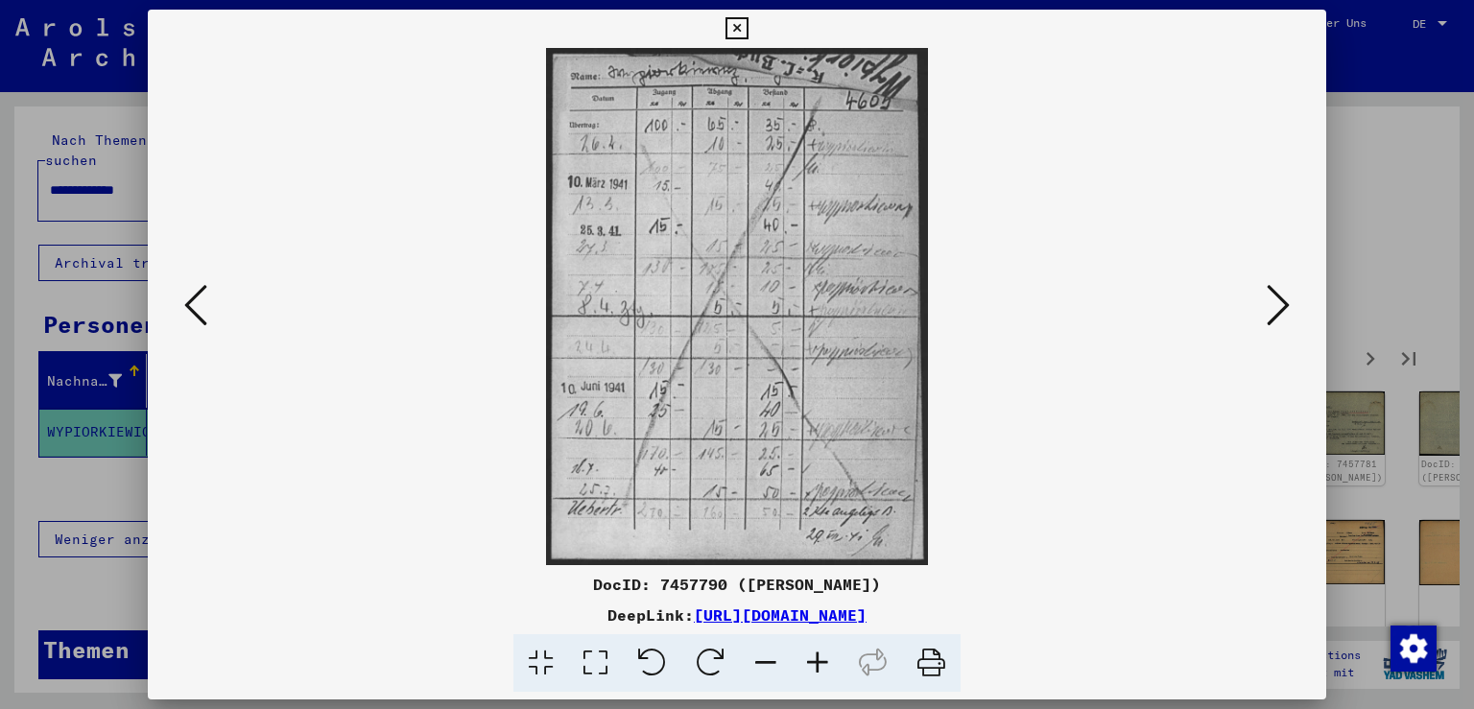
click at [1278, 298] on icon at bounding box center [1278, 305] width 23 height 46
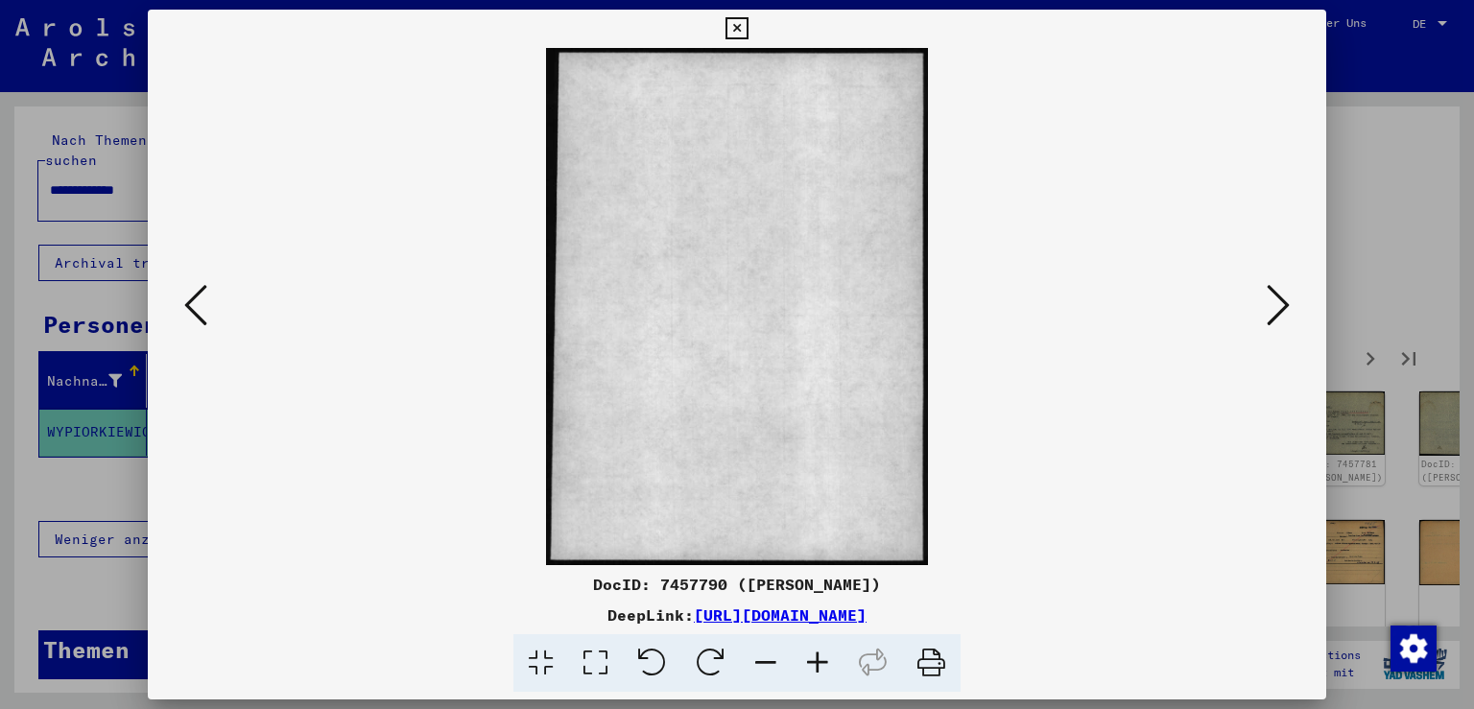
click at [1278, 298] on icon at bounding box center [1278, 305] width 23 height 46
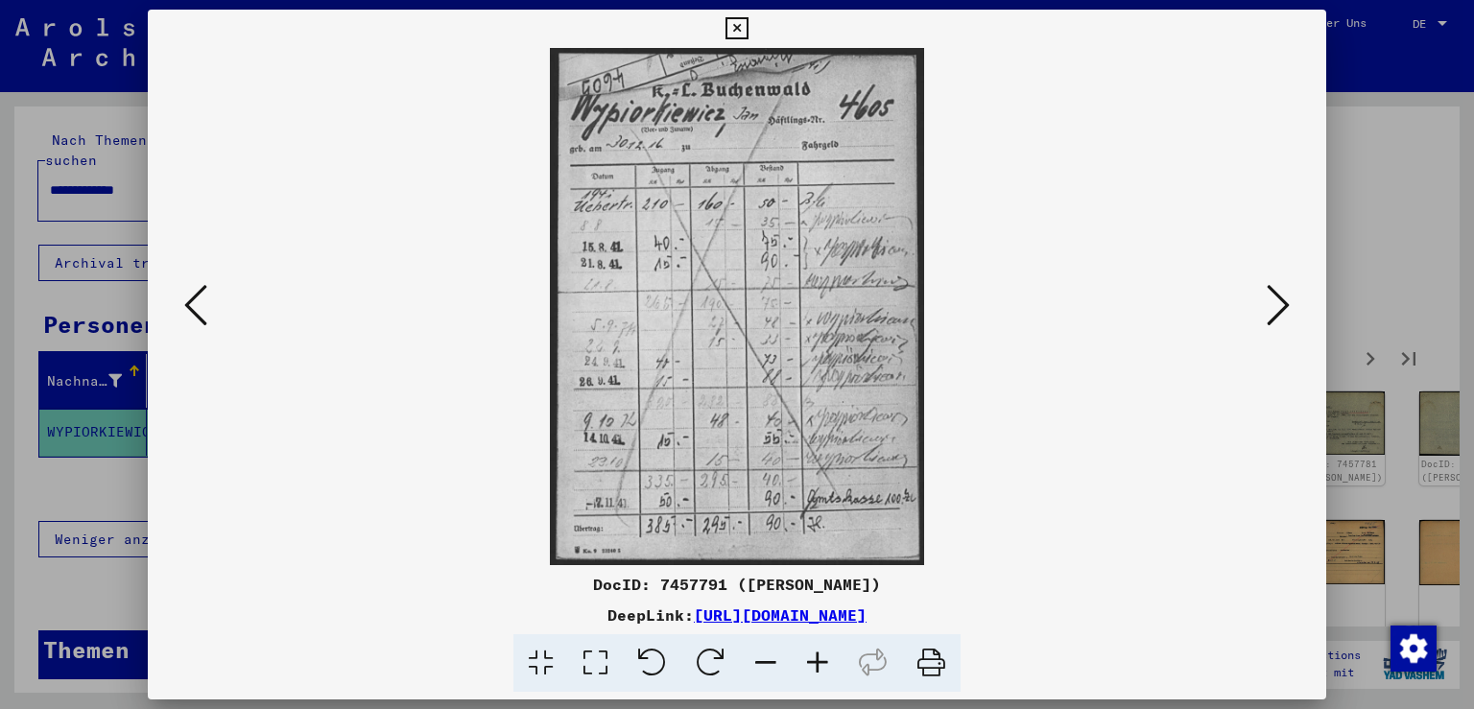
click at [1278, 298] on icon at bounding box center [1278, 305] width 23 height 46
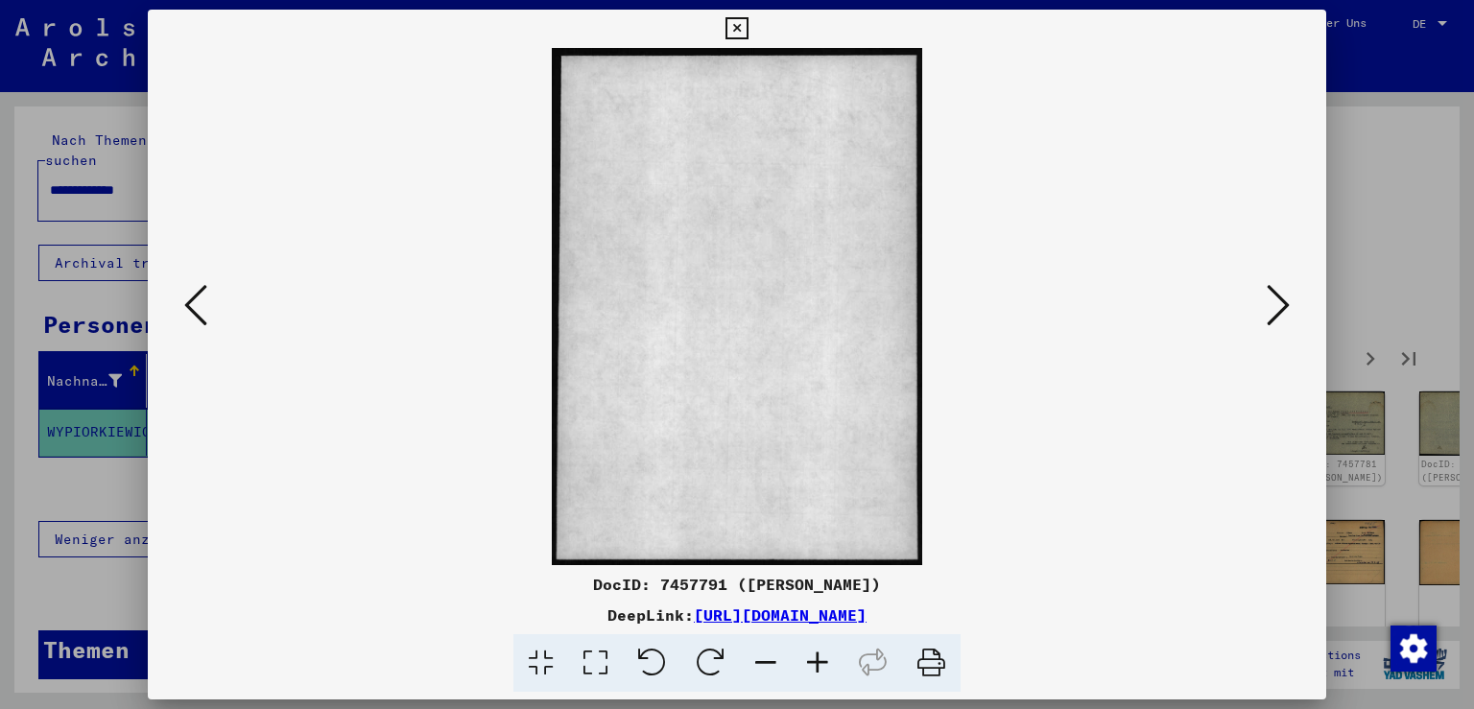
click at [1278, 298] on icon at bounding box center [1278, 305] width 23 height 46
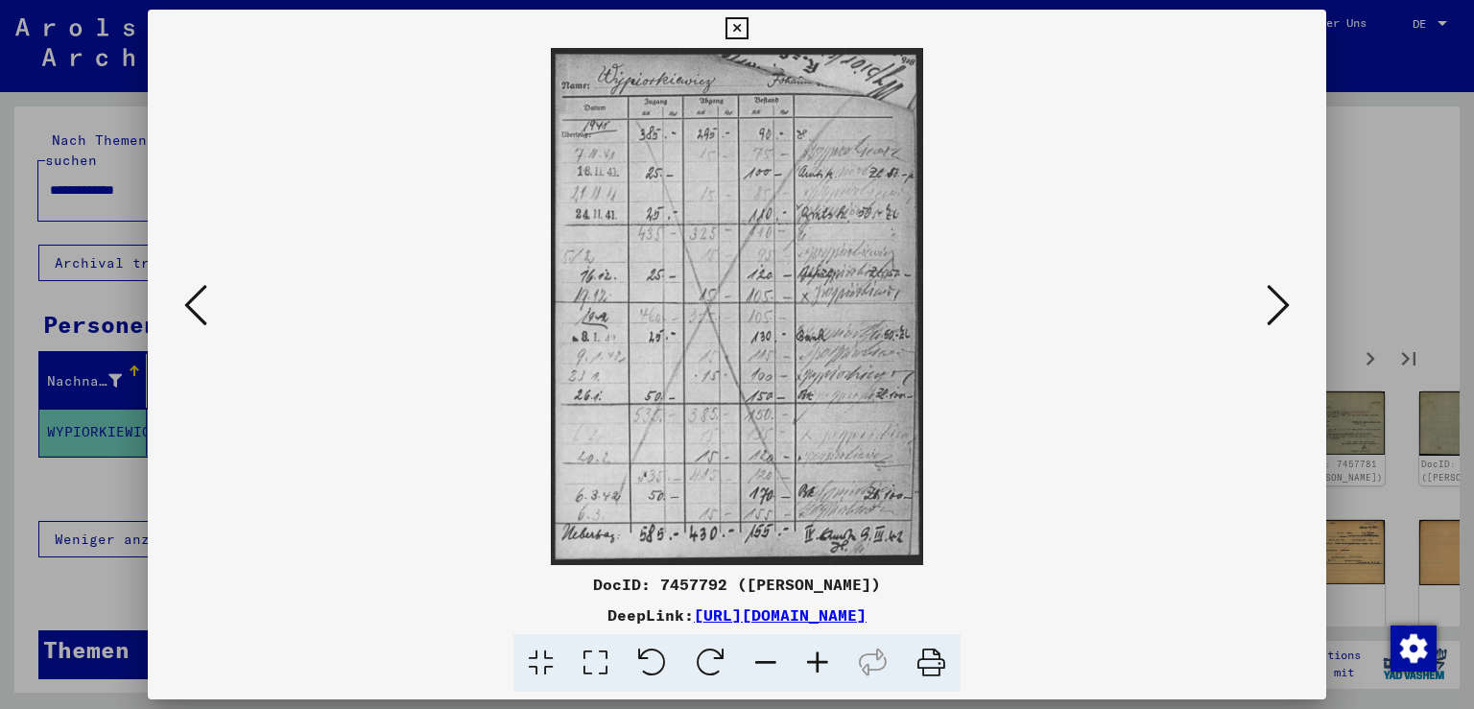
click at [1278, 298] on icon at bounding box center [1278, 305] width 23 height 46
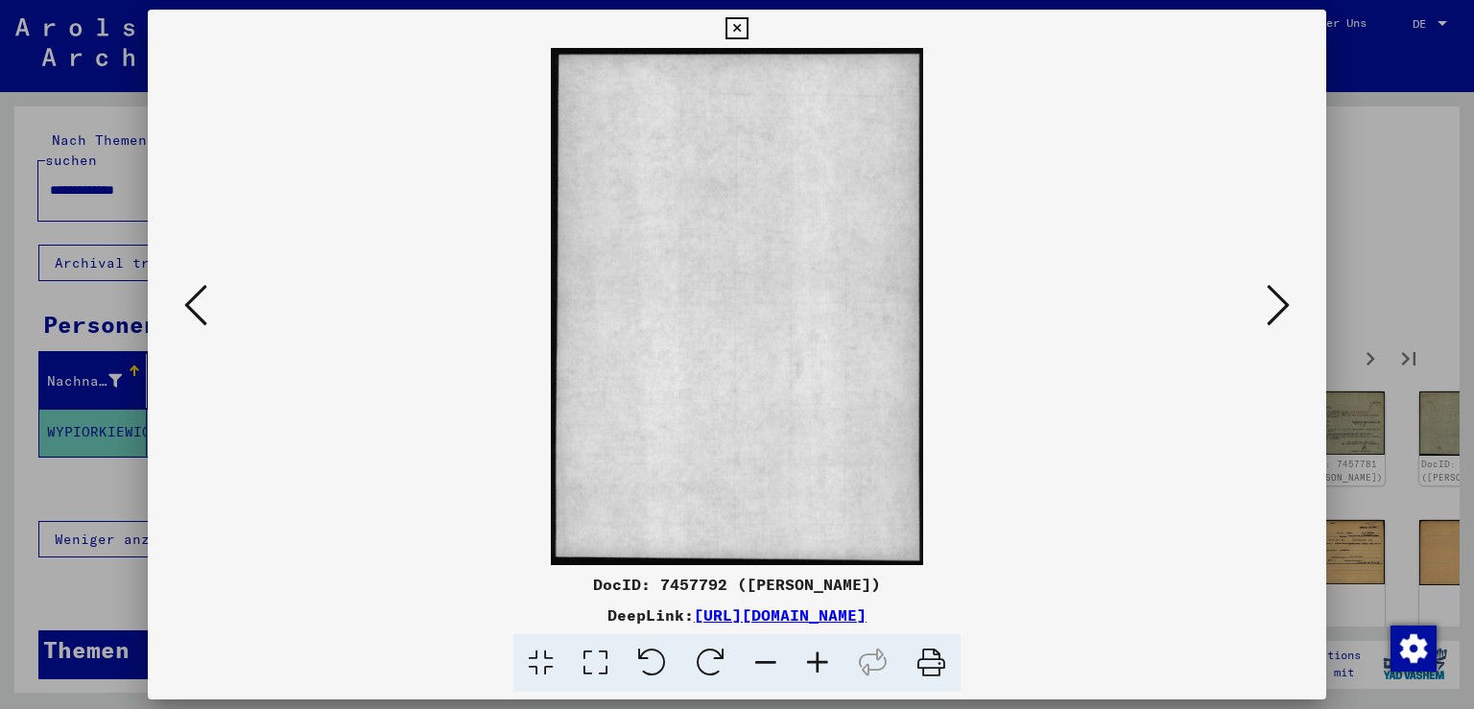
click at [1278, 298] on icon at bounding box center [1278, 305] width 23 height 46
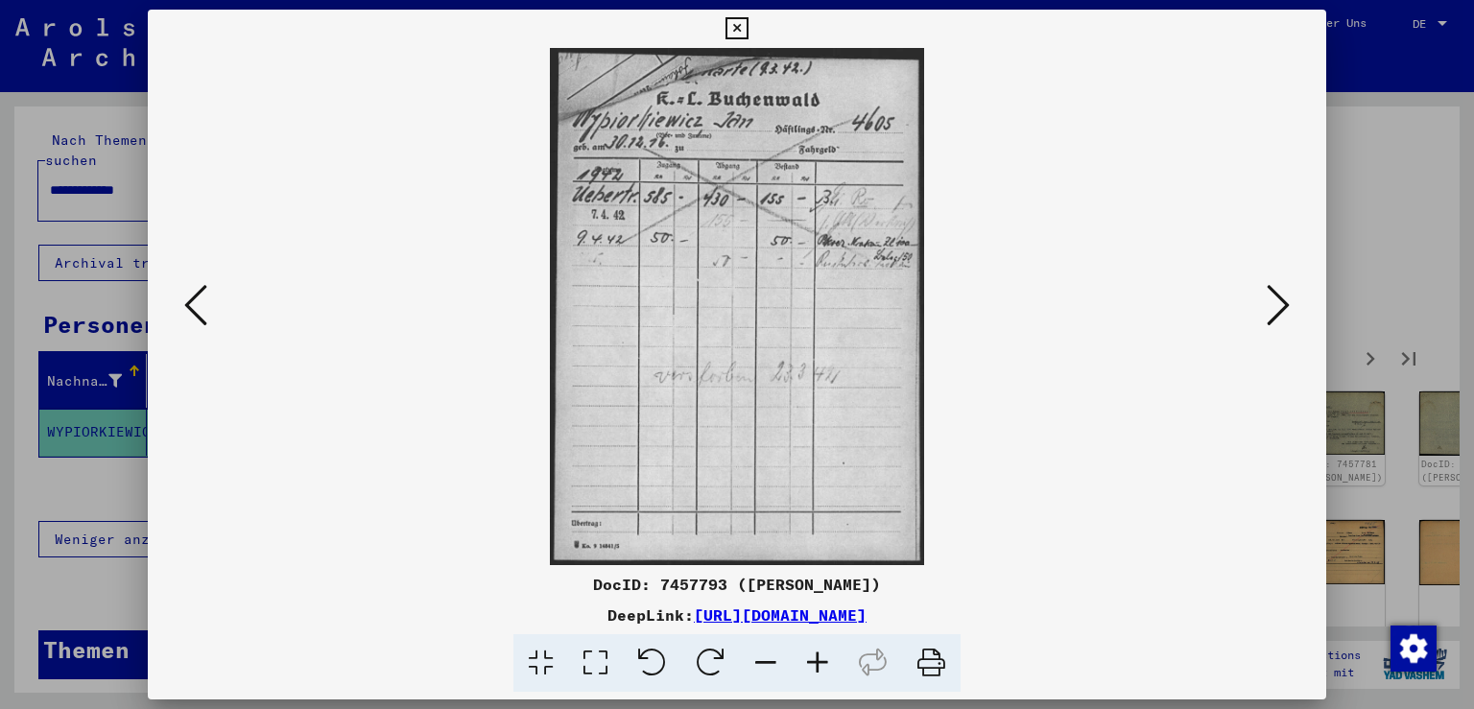
click at [1278, 298] on icon at bounding box center [1278, 305] width 23 height 46
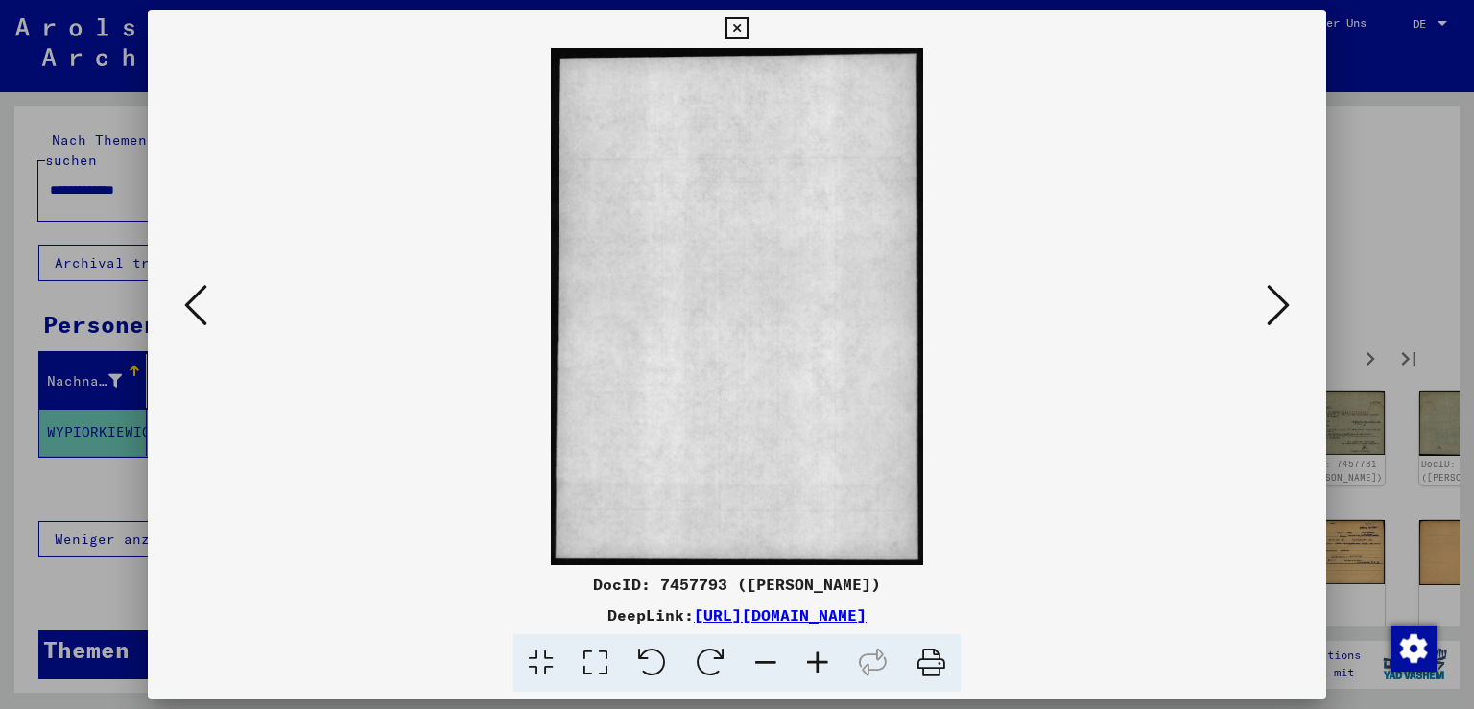
click at [1278, 298] on icon at bounding box center [1278, 305] width 23 height 46
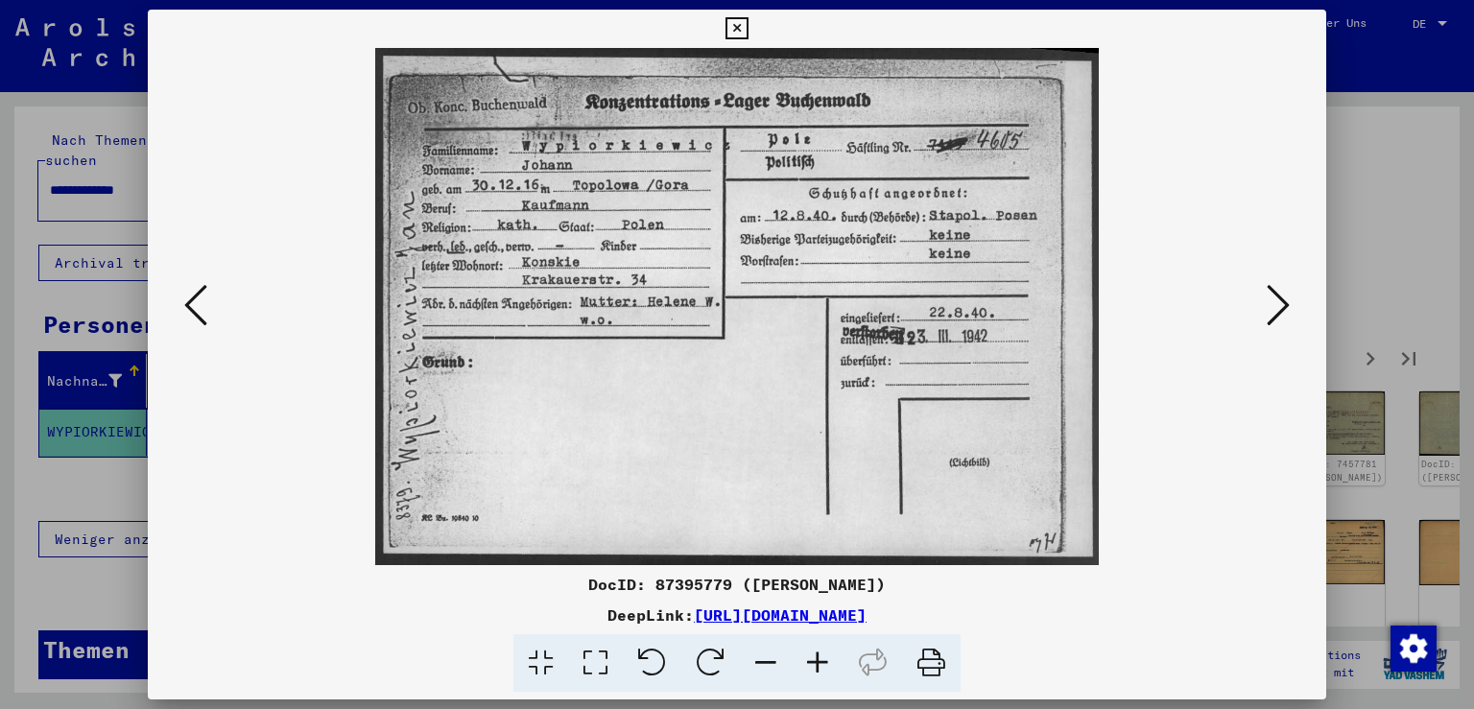
click at [1278, 298] on icon at bounding box center [1278, 305] width 23 height 46
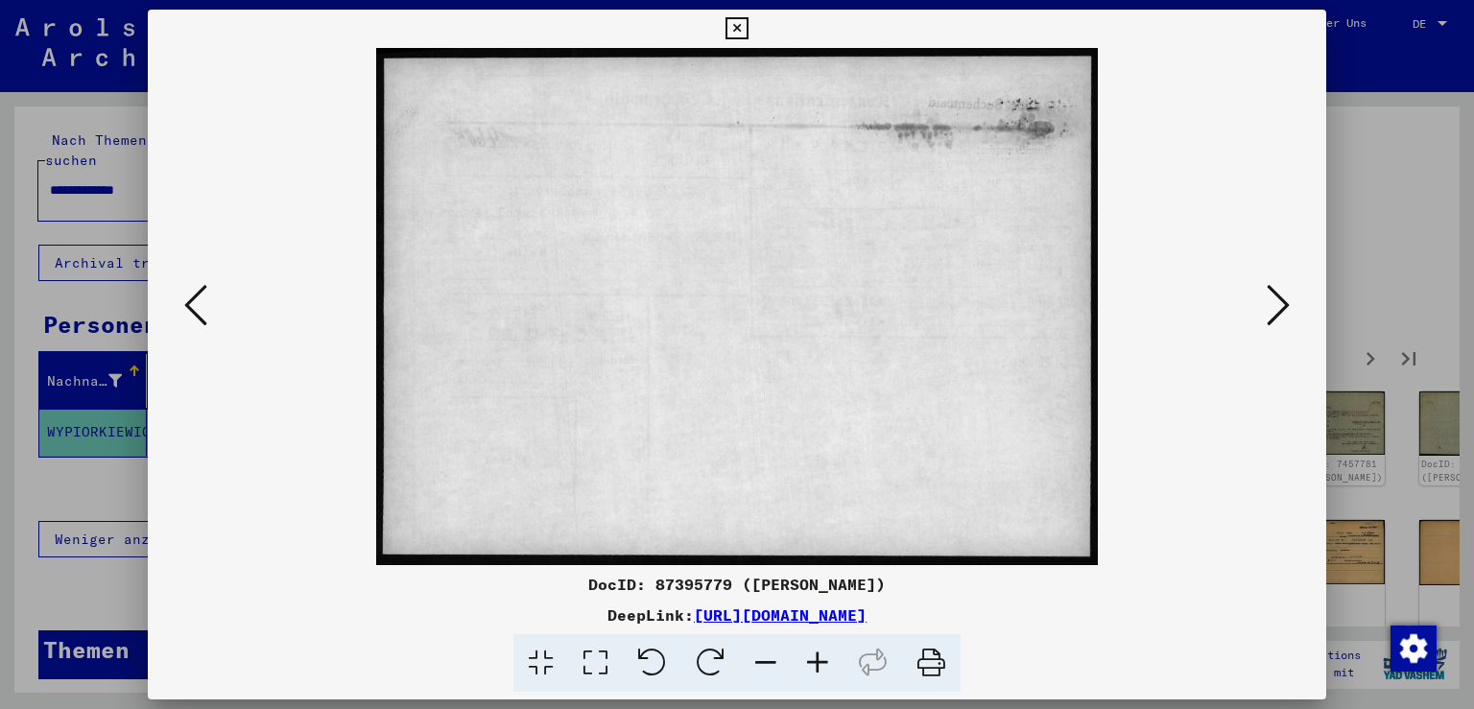
click at [1278, 298] on icon at bounding box center [1278, 305] width 23 height 46
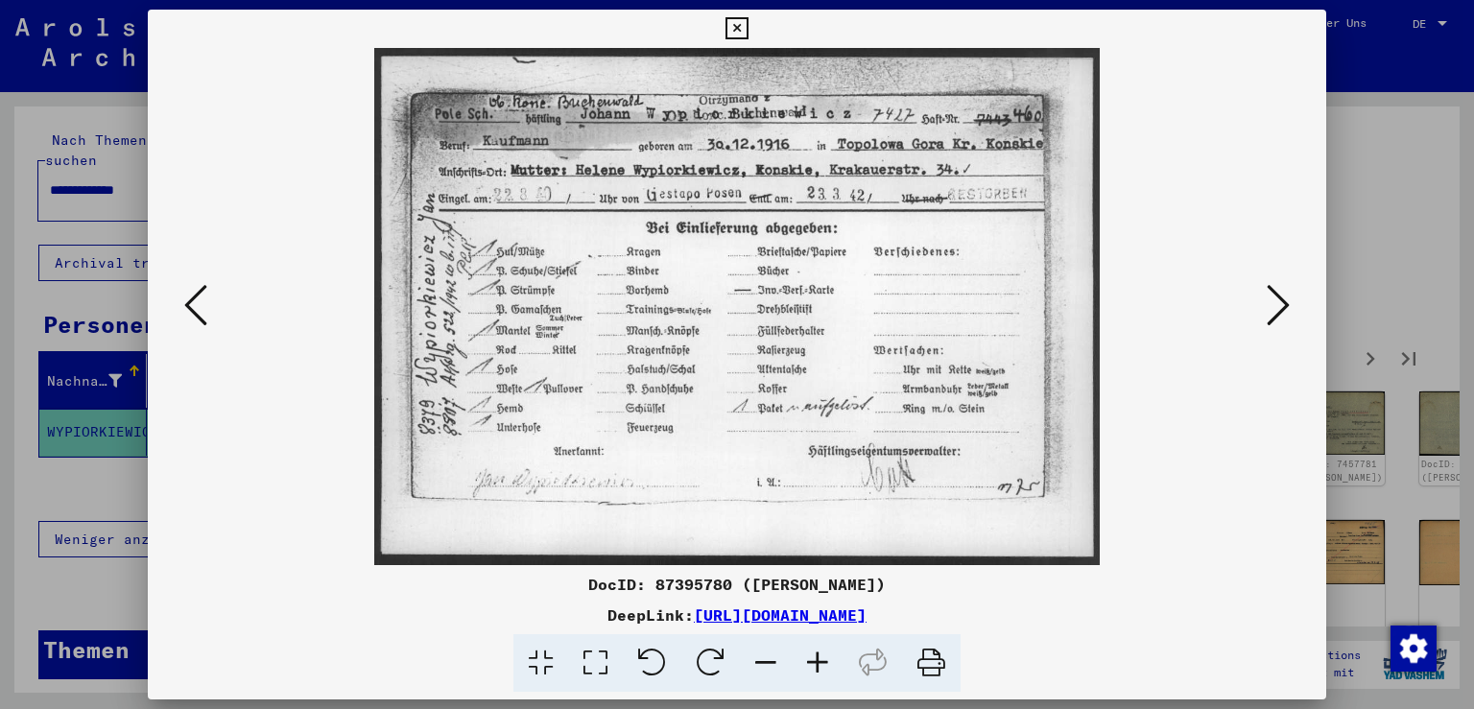
click at [1278, 298] on icon at bounding box center [1278, 305] width 23 height 46
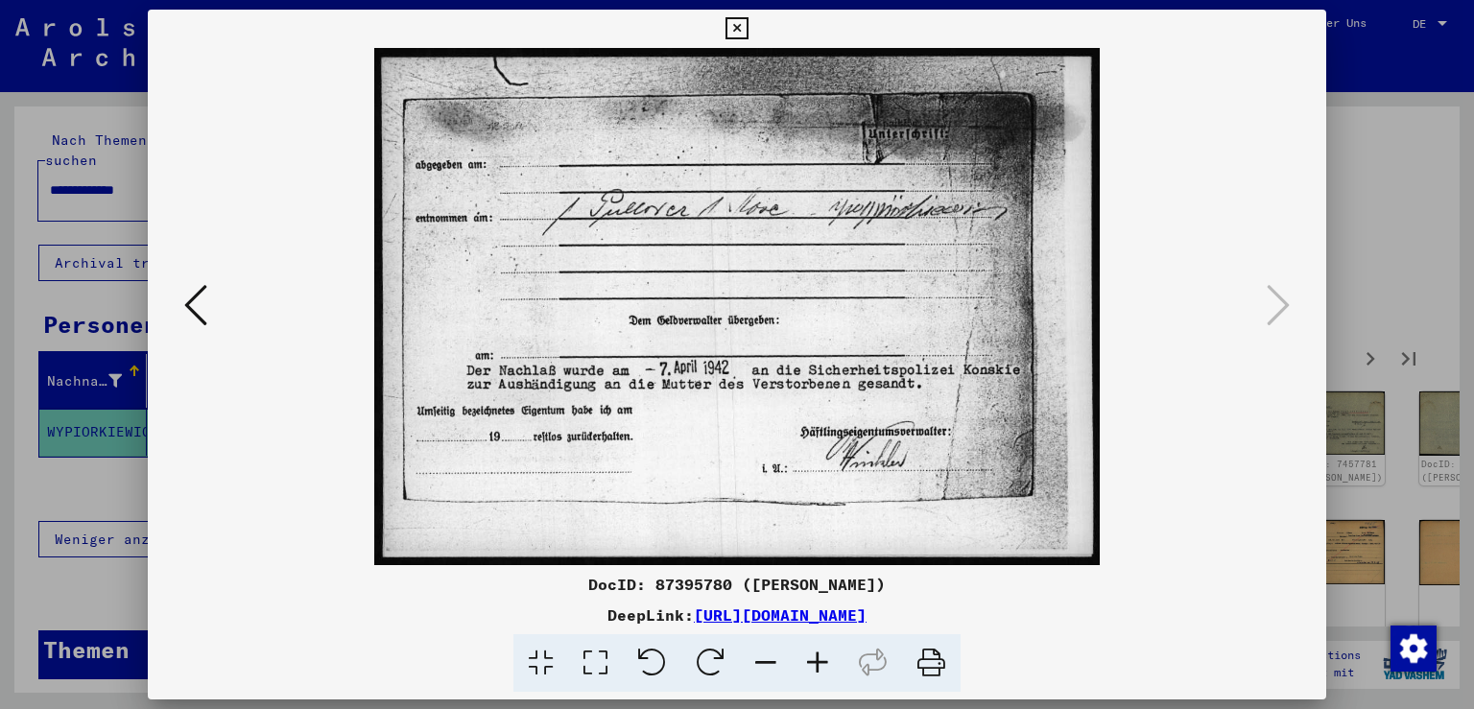
click at [748, 21] on icon at bounding box center [737, 28] width 22 height 23
